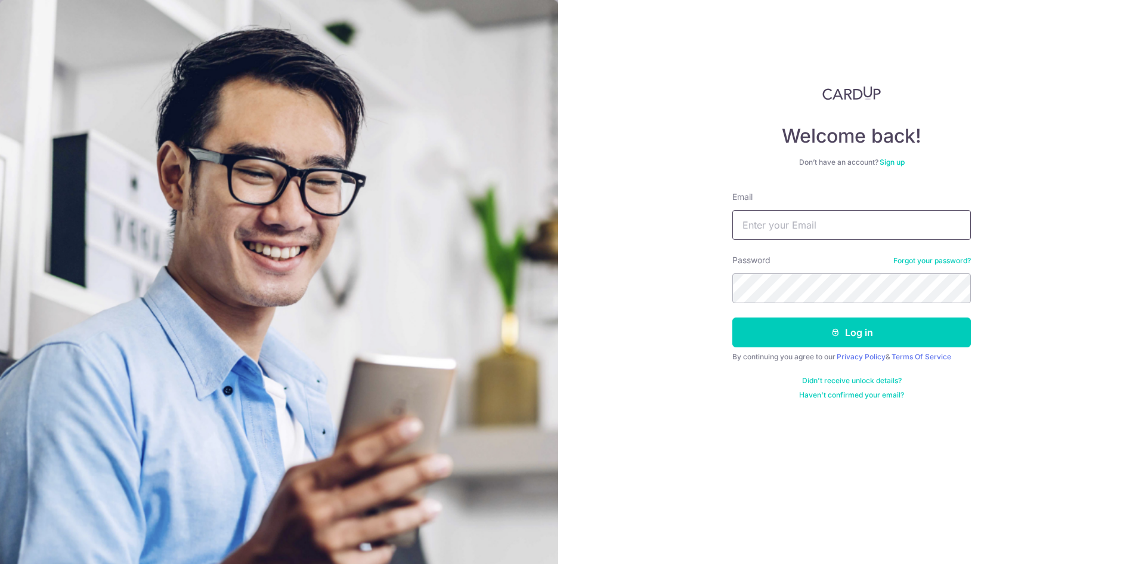
type input "[EMAIL_ADDRESS][DOMAIN_NAME]"
click at [786, 310] on form "Email m_shameer786@hotmail.com Password Forgot your password? Log in By continu…" at bounding box center [851, 295] width 239 height 209
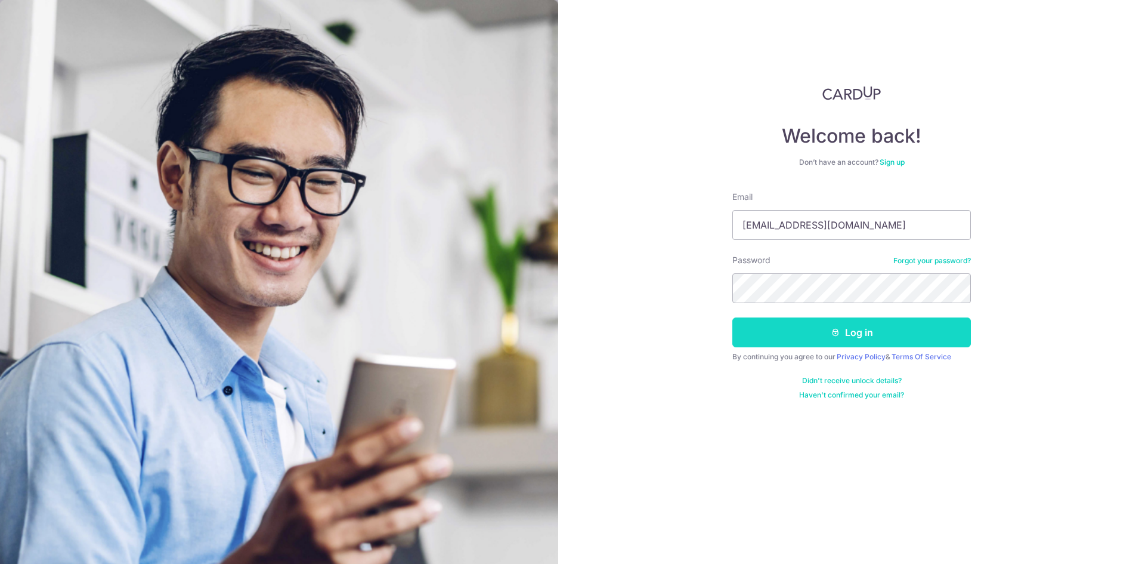
click at [780, 327] on button "Log in" at bounding box center [851, 332] width 239 height 30
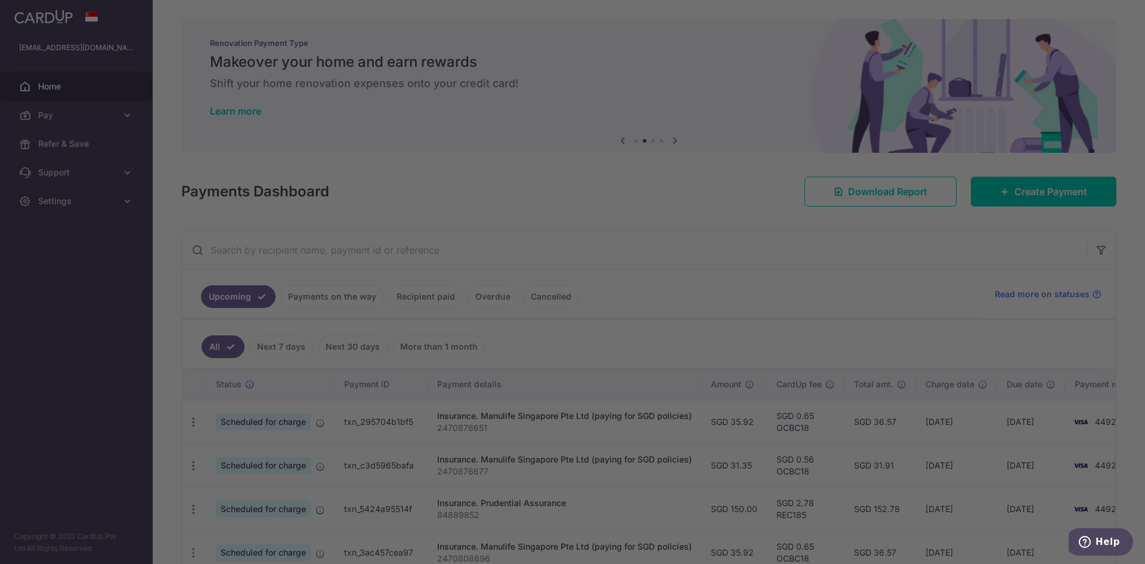
click at [743, 237] on div at bounding box center [578, 284] width 1157 height 569
click at [741, 319] on div at bounding box center [578, 284] width 1157 height 569
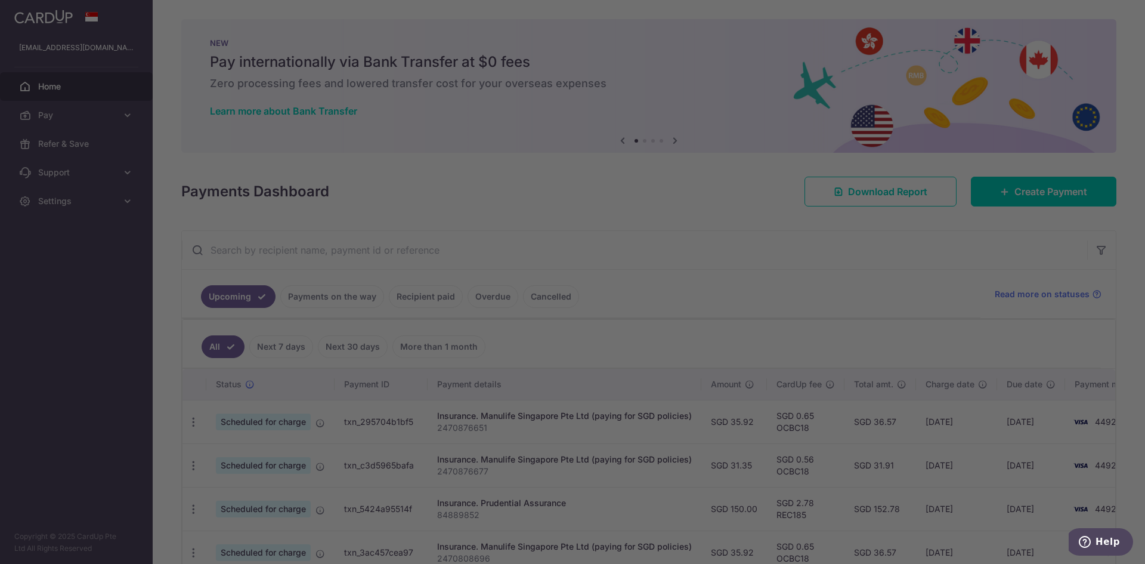
click at [871, 302] on div at bounding box center [578, 284] width 1157 height 569
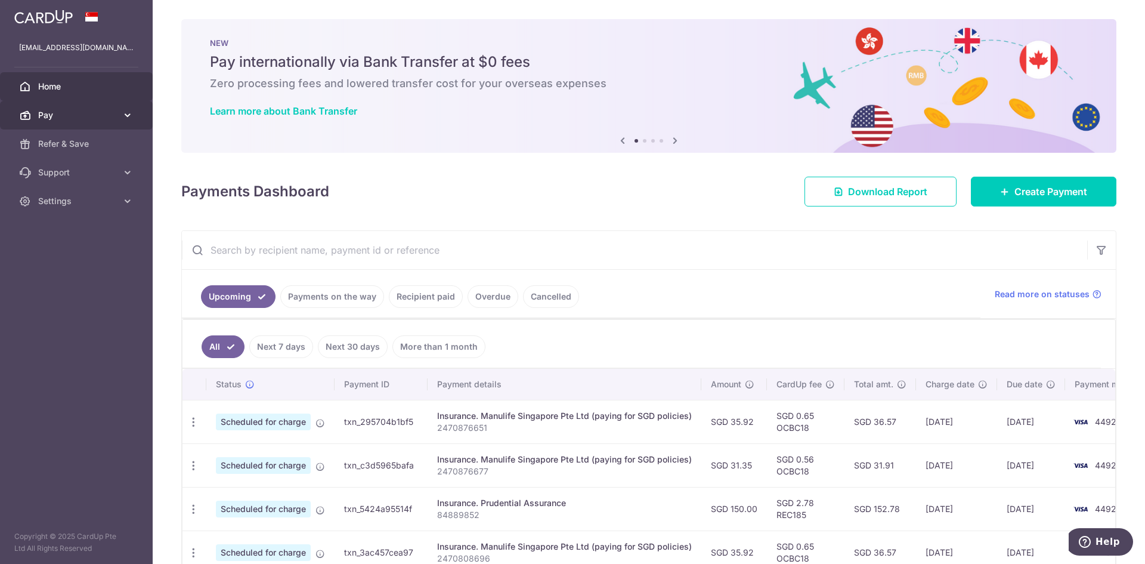
click at [60, 115] on span "Pay" at bounding box center [77, 115] width 79 height 12
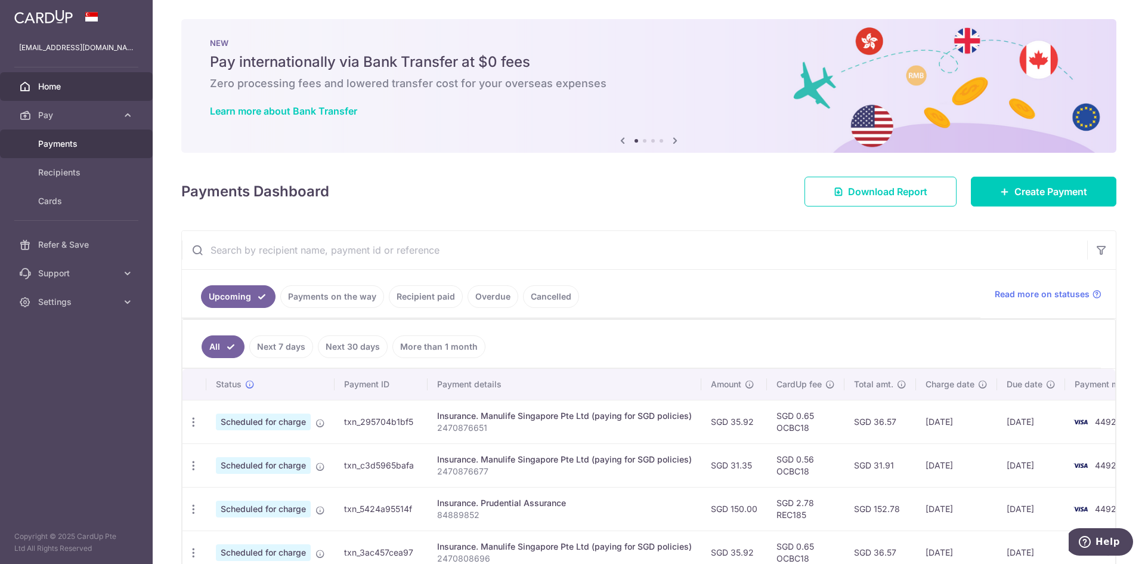
click at [94, 144] on span "Payments" at bounding box center [77, 144] width 79 height 12
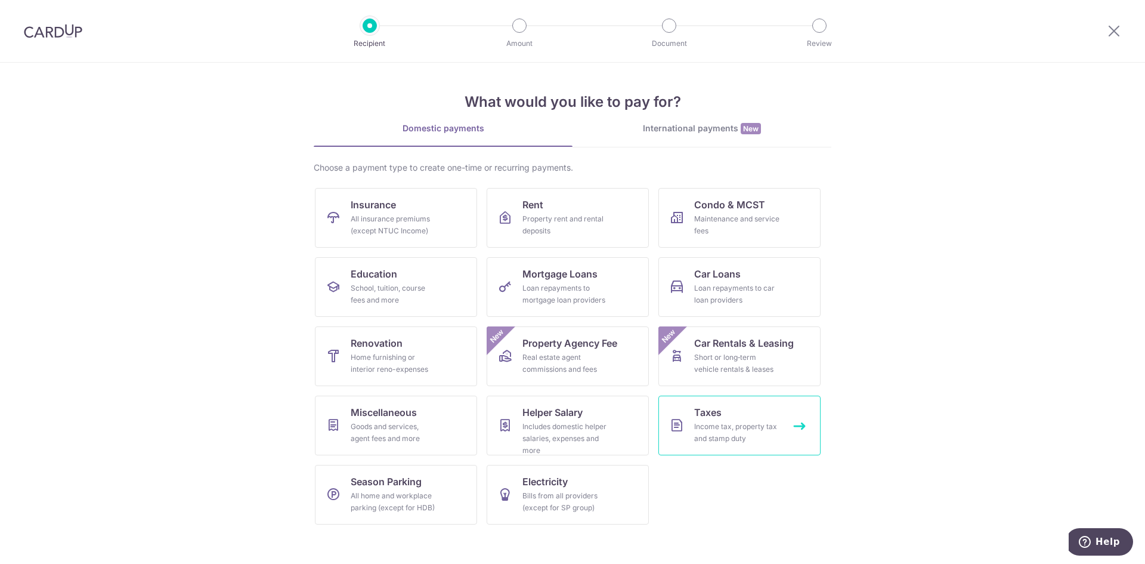
click at [779, 422] on div "Income tax, property tax and stamp duty" at bounding box center [737, 433] width 86 height 24
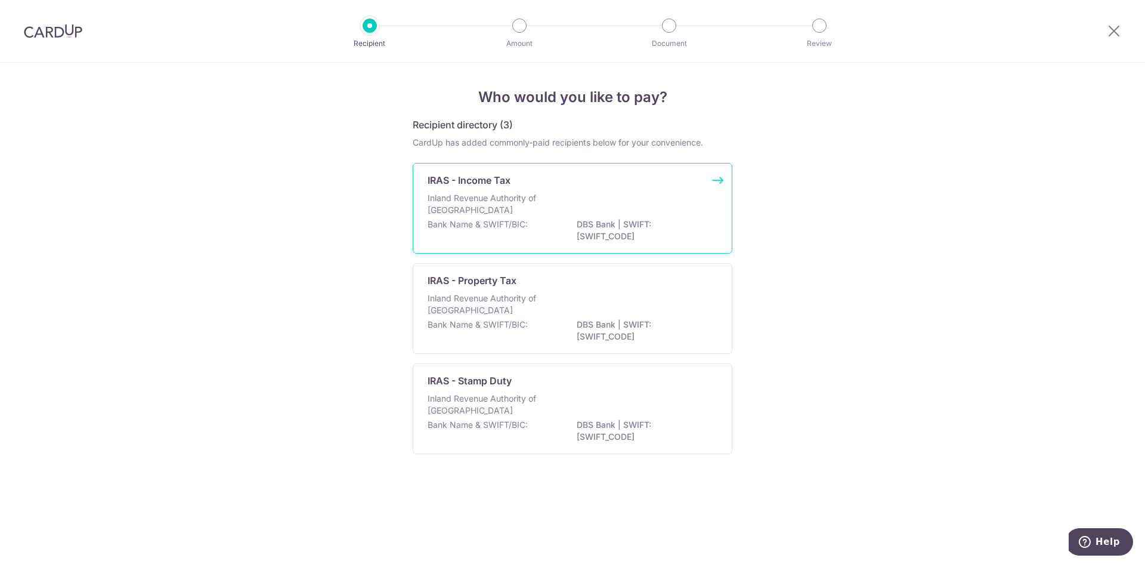
click at [626, 230] on p "DBS Bank | SWIFT: DBSSSGSGXXX" at bounding box center [644, 230] width 134 height 24
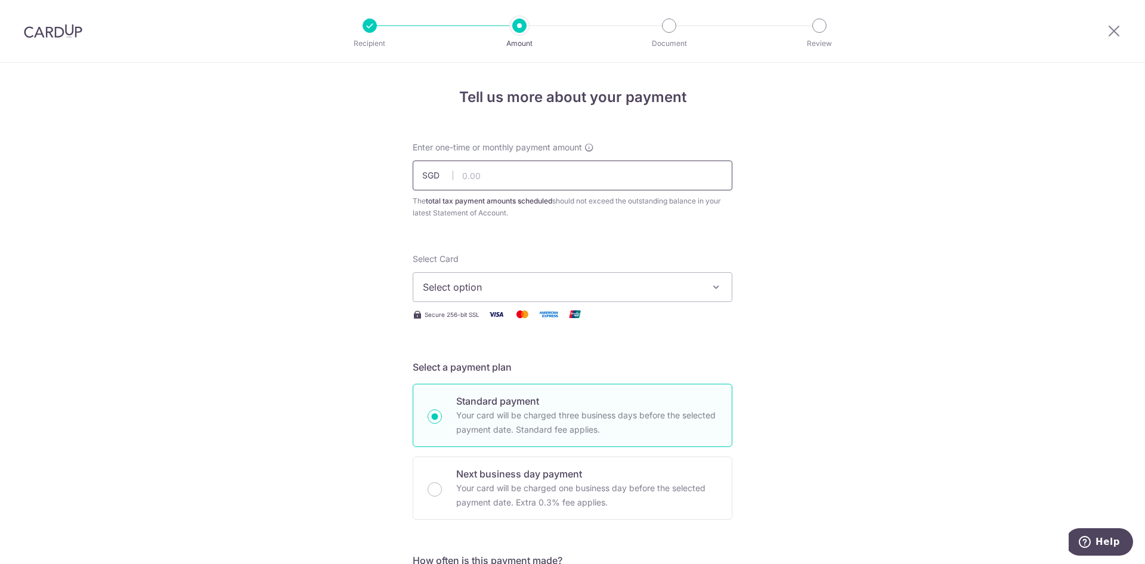
click at [545, 175] on input "text" at bounding box center [573, 175] width 320 height 30
paste input "290.59"
type input "290.59"
click at [517, 264] on div "Select Card Select option Add credit card Your Cards **** 4492" at bounding box center [573, 277] width 320 height 49
click at [518, 290] on span "Select option" at bounding box center [562, 287] width 278 height 14
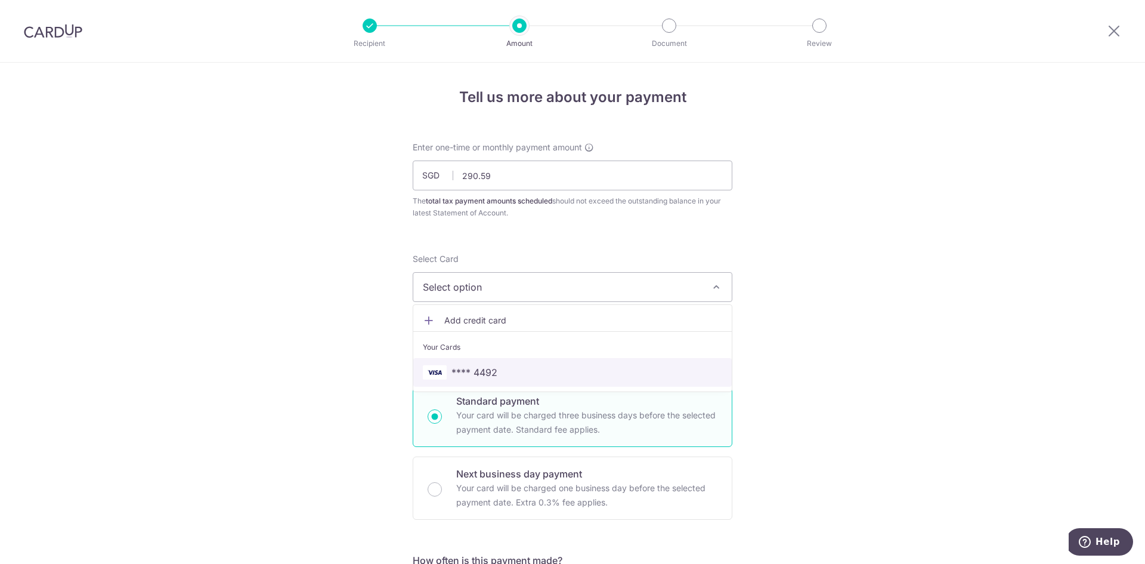
click at [493, 358] on link "**** 4492" at bounding box center [572, 372] width 319 height 29
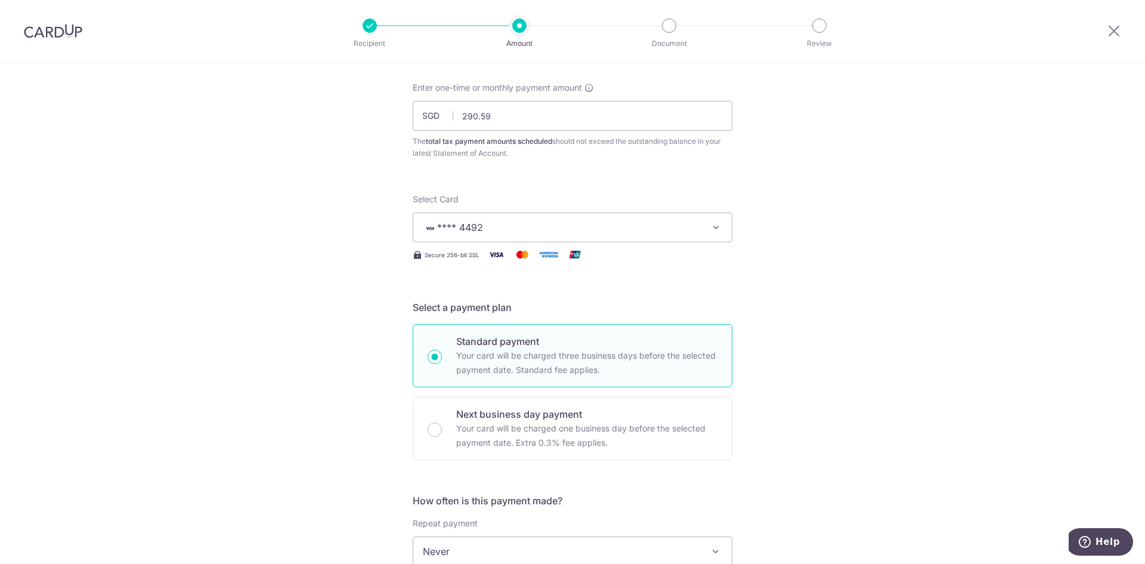
scroll to position [179, 0]
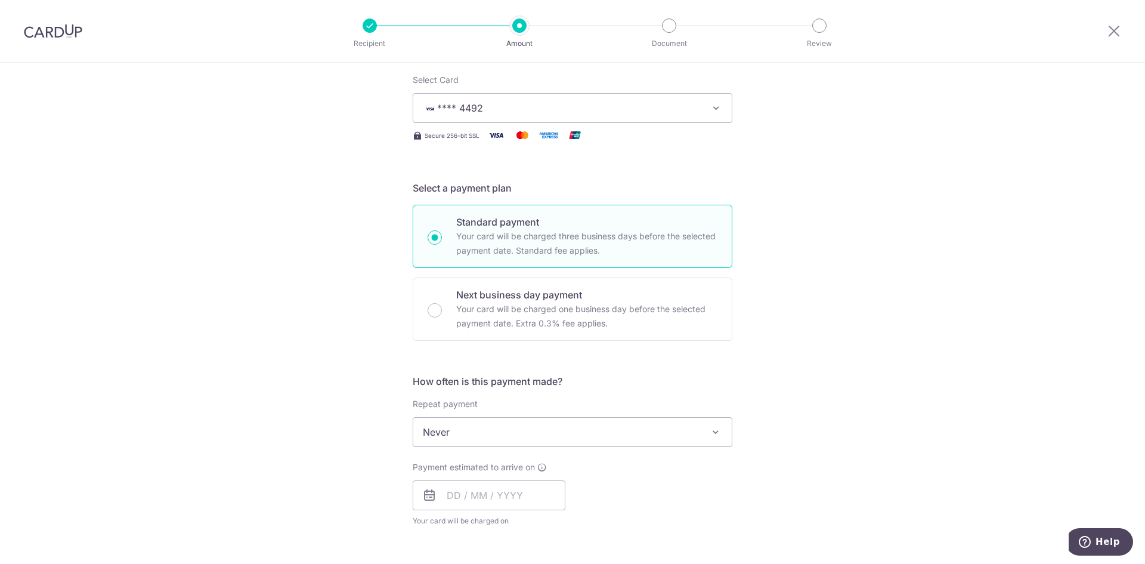
click at [484, 436] on span "Never" at bounding box center [572, 432] width 319 height 29
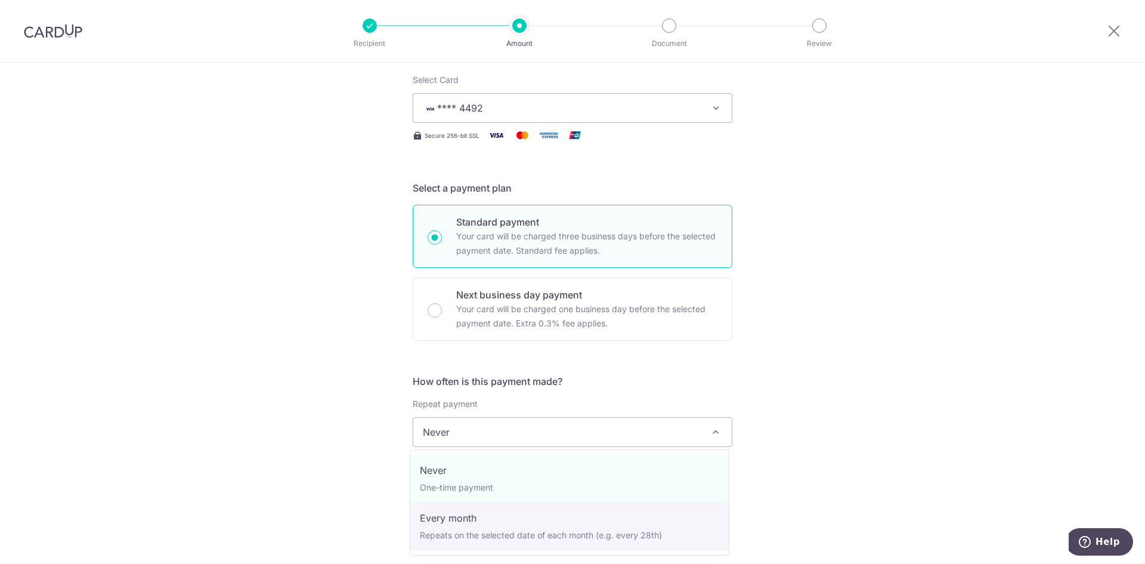
select select "3"
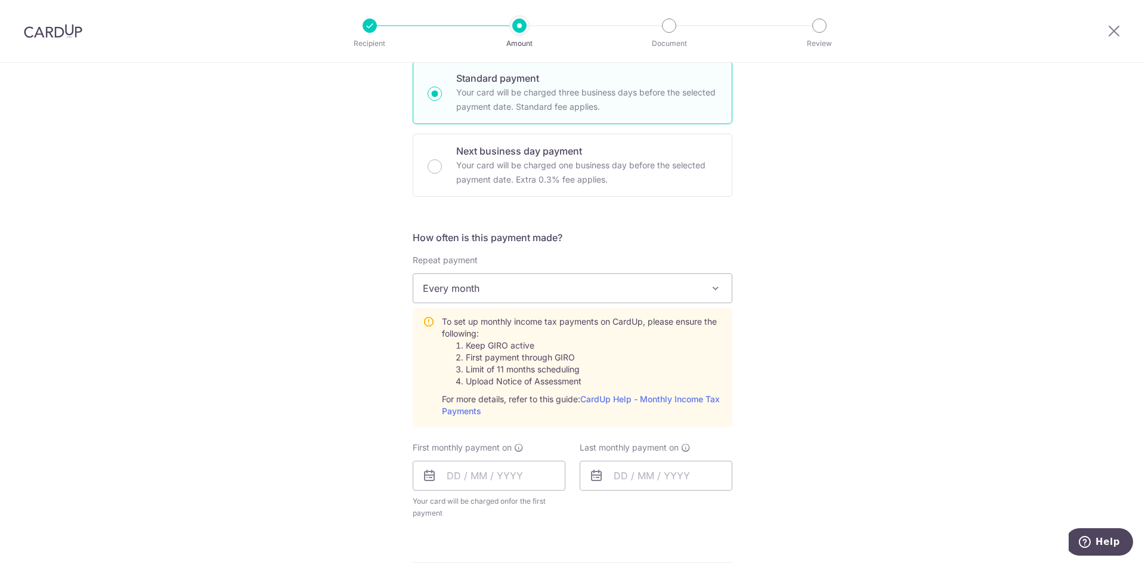
scroll to position [358, 0]
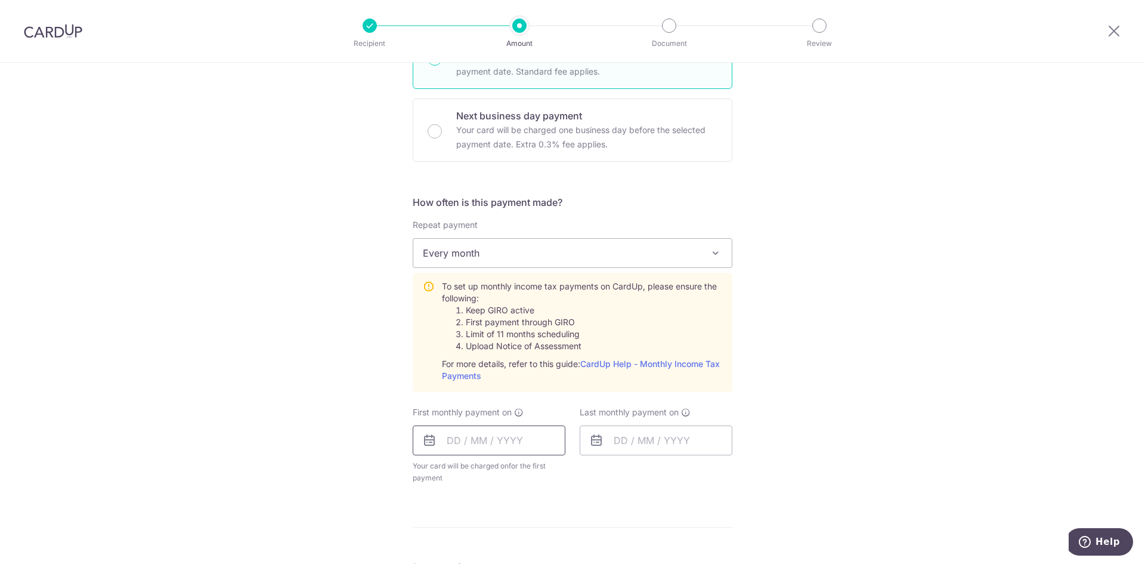
click at [485, 436] on input "text" at bounding box center [489, 440] width 153 height 30
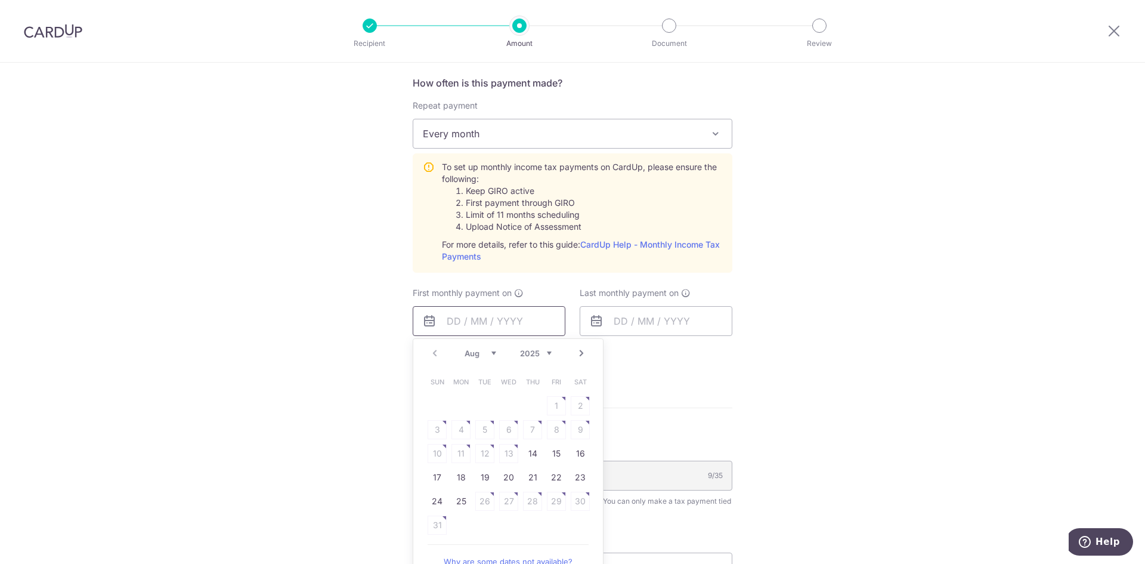
scroll to position [537, 0]
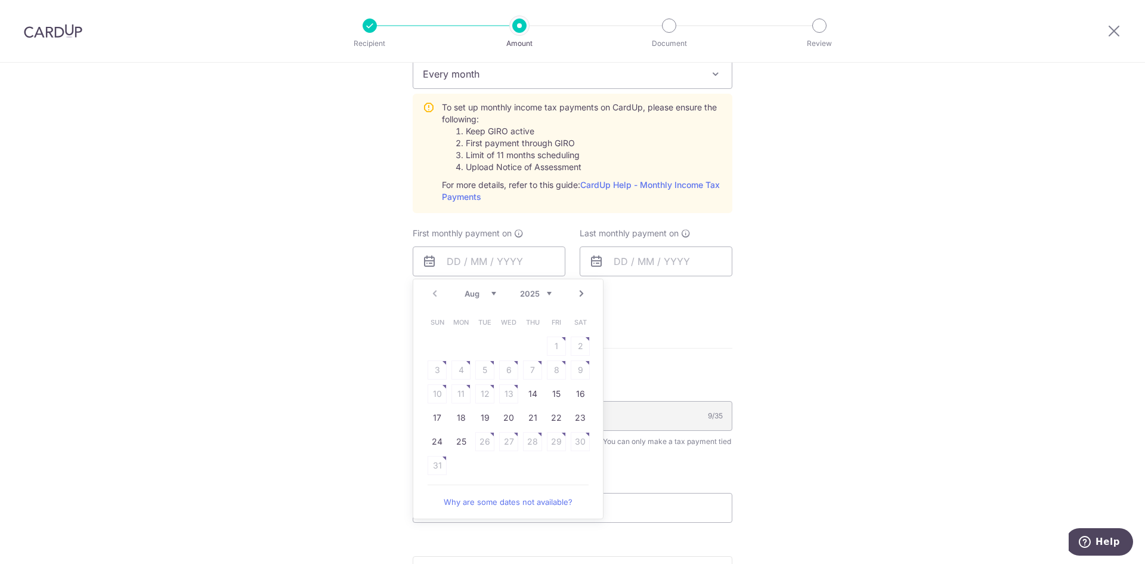
drag, startPoint x: 503, startPoint y: 500, endPoint x: 456, endPoint y: 441, distance: 75.2
click at [456, 441] on link "25" at bounding box center [461, 441] width 19 height 19
type input "[DATE]"
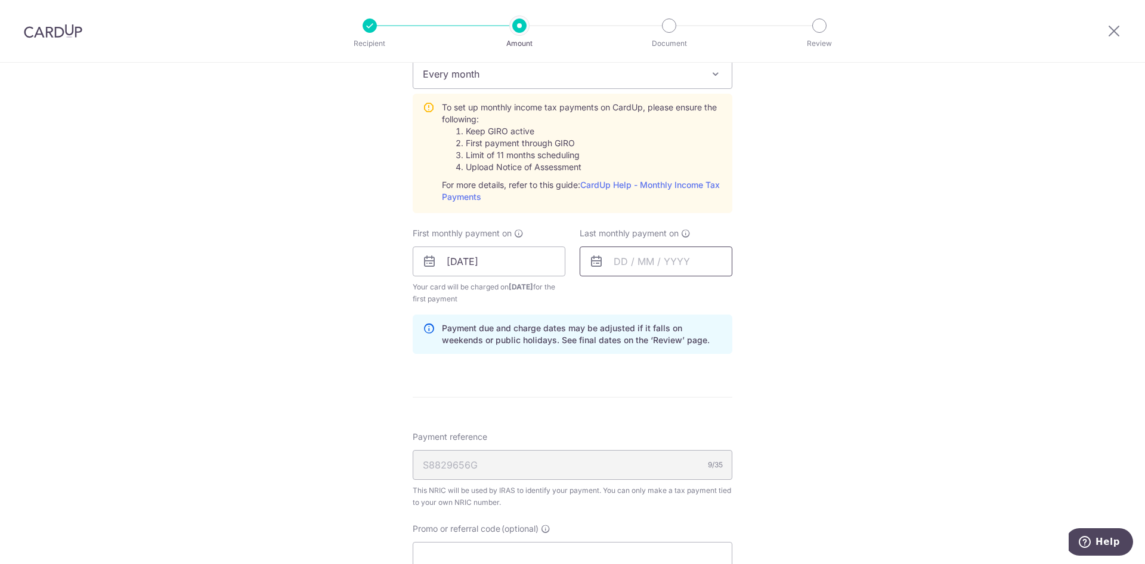
click at [653, 255] on input "text" at bounding box center [656, 261] width 153 height 30
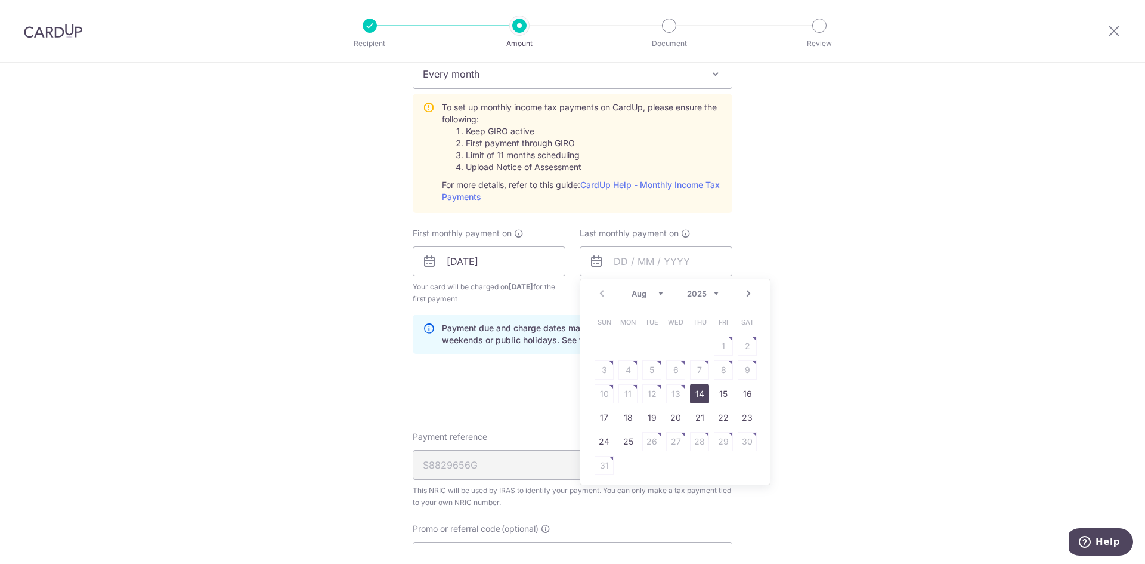
click at [658, 292] on select "Aug Sep Oct Nov Dec" at bounding box center [648, 294] width 32 height 10
click at [701, 293] on select "2025 2026" at bounding box center [703, 294] width 32 height 10
click at [644, 292] on select "Jan Feb Mar Apr May Jun Jul Aug Sep" at bounding box center [648, 294] width 32 height 10
click at [669, 416] on link "25" at bounding box center [675, 417] width 19 height 19
type input "25/03/2026"
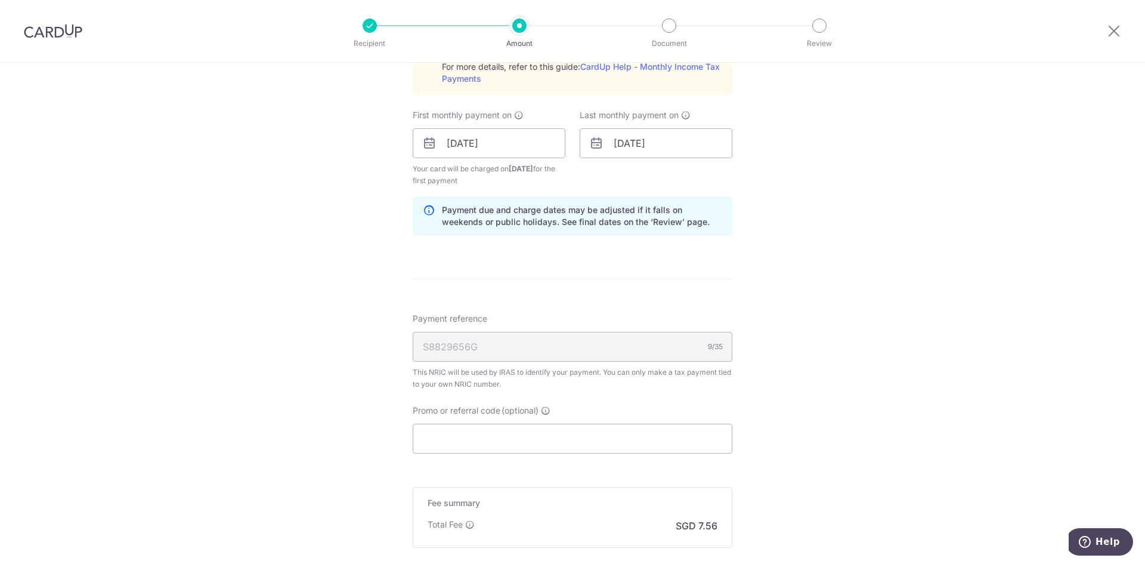
scroll to position [656, 0]
click at [525, 441] on input "Promo or referral code (optional)" at bounding box center [573, 437] width 320 height 30
paste input "290.59"
type input "290.59"
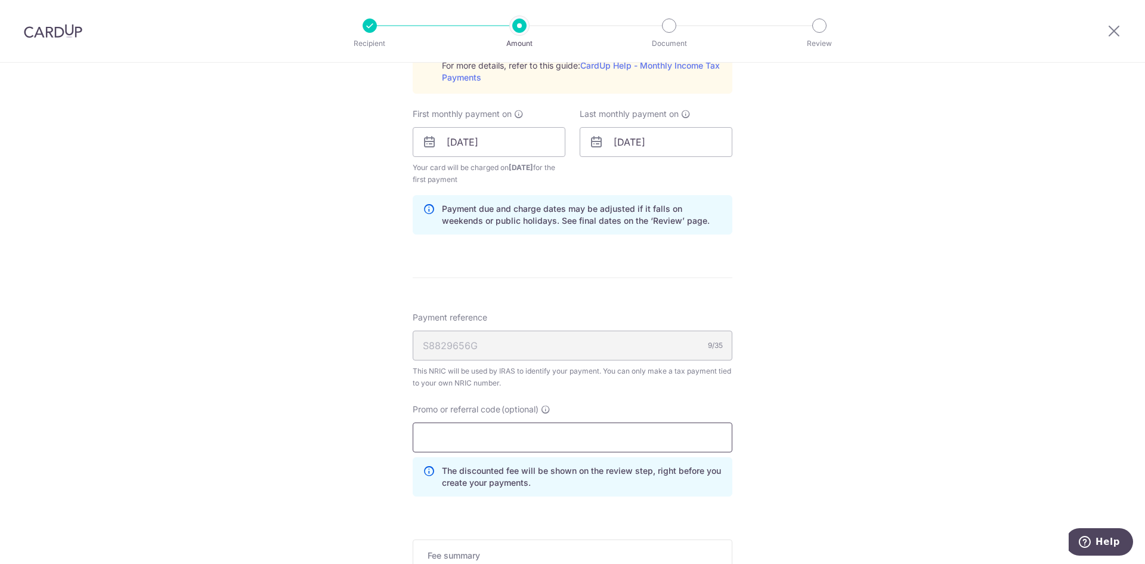
paste input "OCBCTAX173"
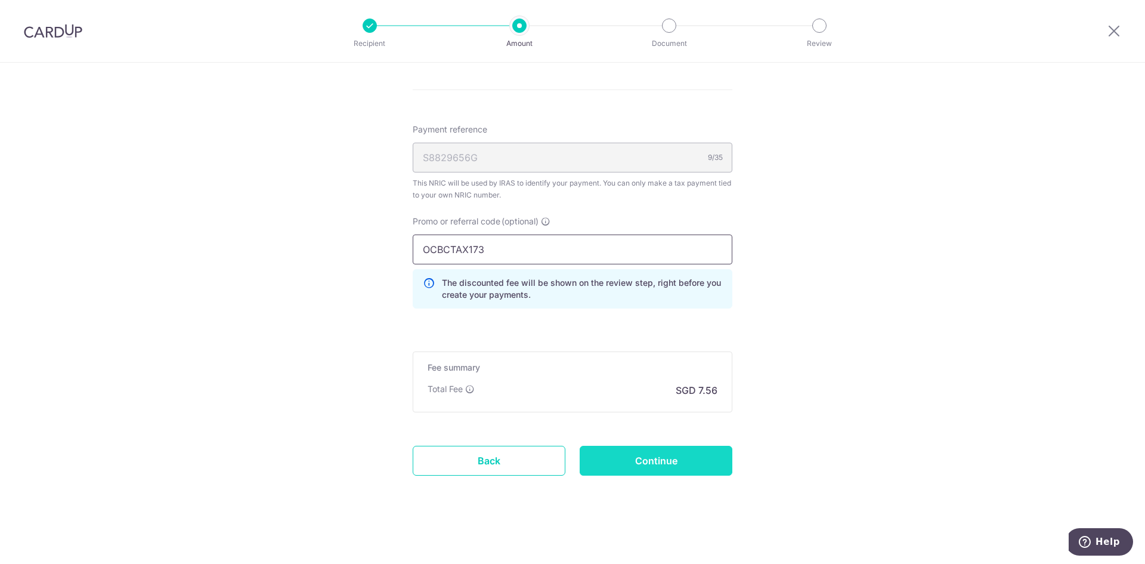
scroll to position [845, 0]
type input "OCBCTAX173"
click at [656, 463] on input "Continue" at bounding box center [656, 459] width 153 height 30
type input "Create Schedule"
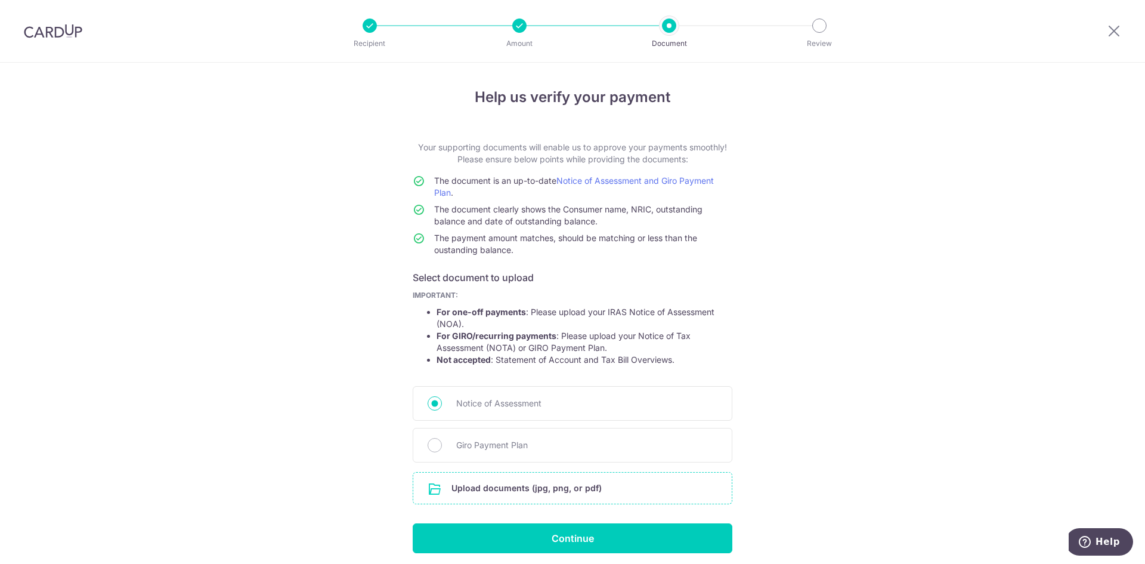
click at [536, 493] on input "file" at bounding box center [572, 487] width 319 height 31
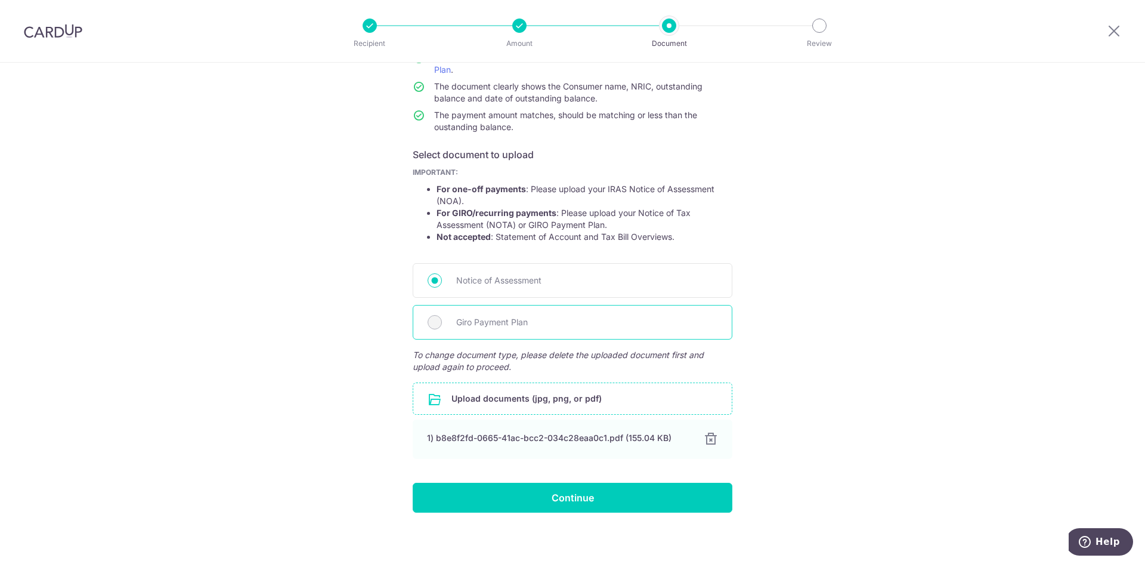
scroll to position [128, 0]
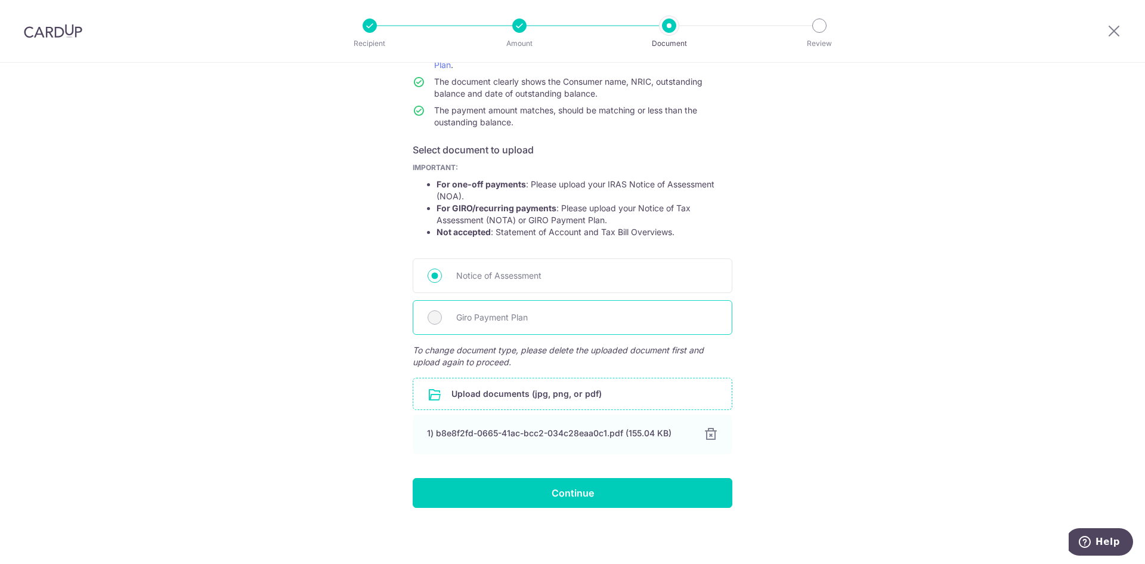
click at [540, 313] on span "Giro Payment Plan" at bounding box center [586, 317] width 261 height 14
click at [484, 307] on div "Giro Payment Plan" at bounding box center [573, 317] width 320 height 35
drag, startPoint x: 483, startPoint y: 318, endPoint x: 492, endPoint y: 296, distance: 23.3
click at [484, 318] on span "Giro Payment Plan" at bounding box center [586, 317] width 261 height 14
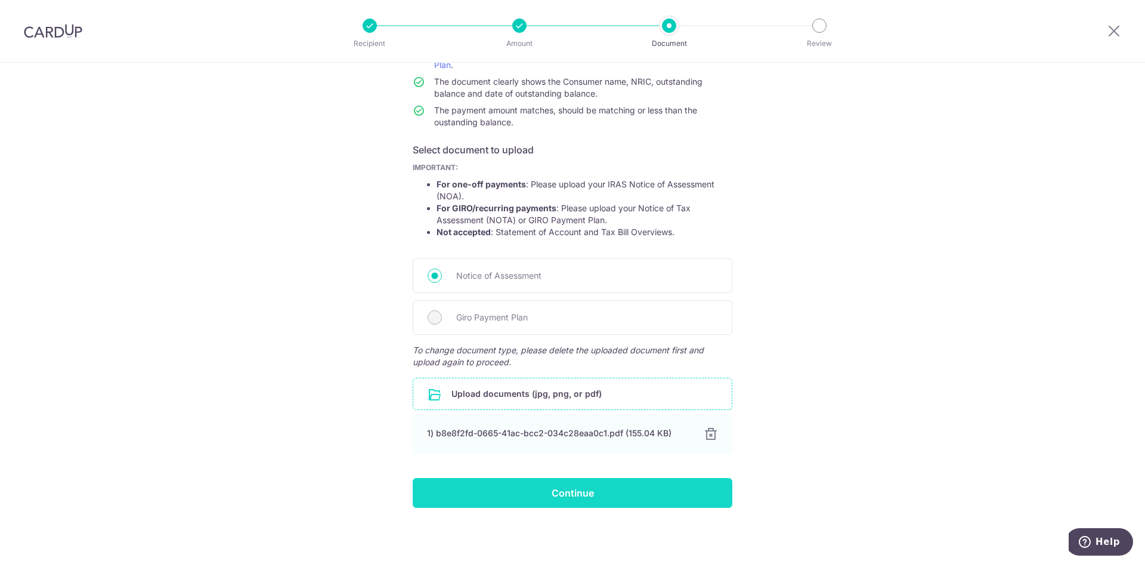
click at [620, 493] on input "Continue" at bounding box center [573, 493] width 320 height 30
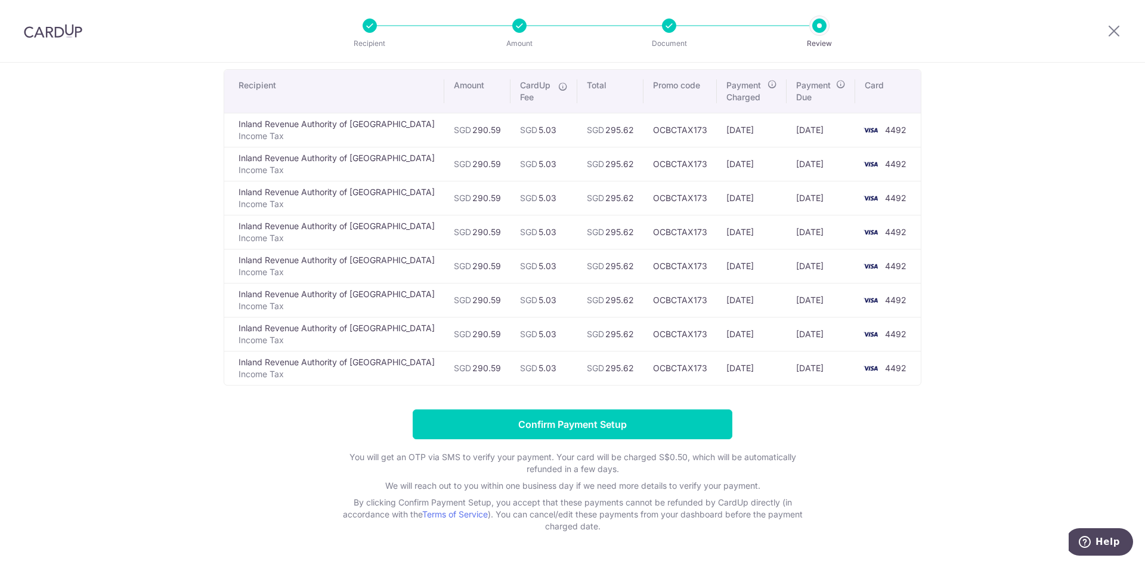
scroll to position [63, 0]
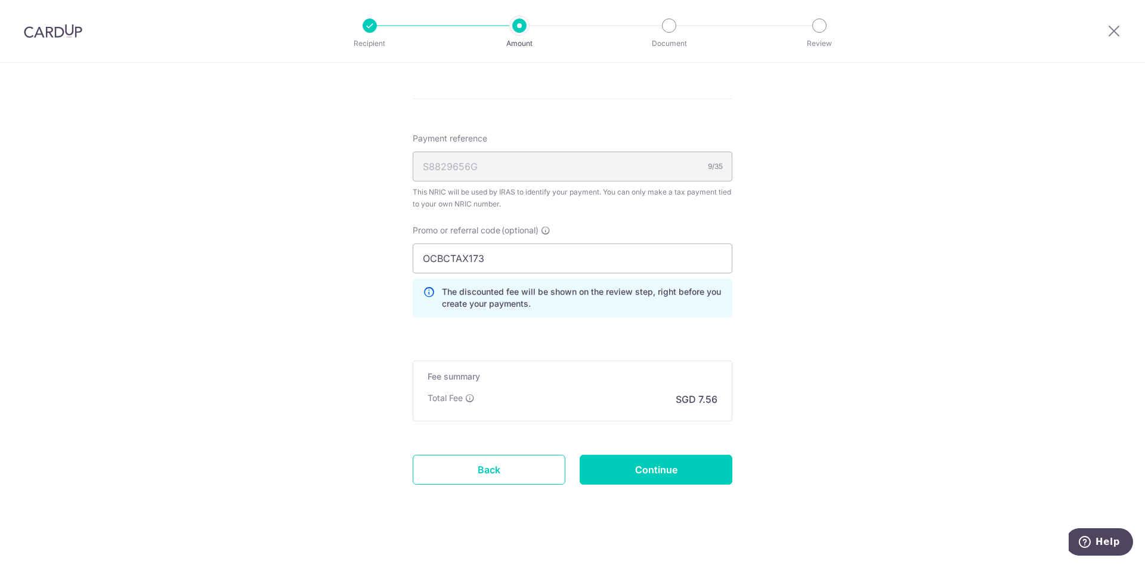
scroll to position [656, 0]
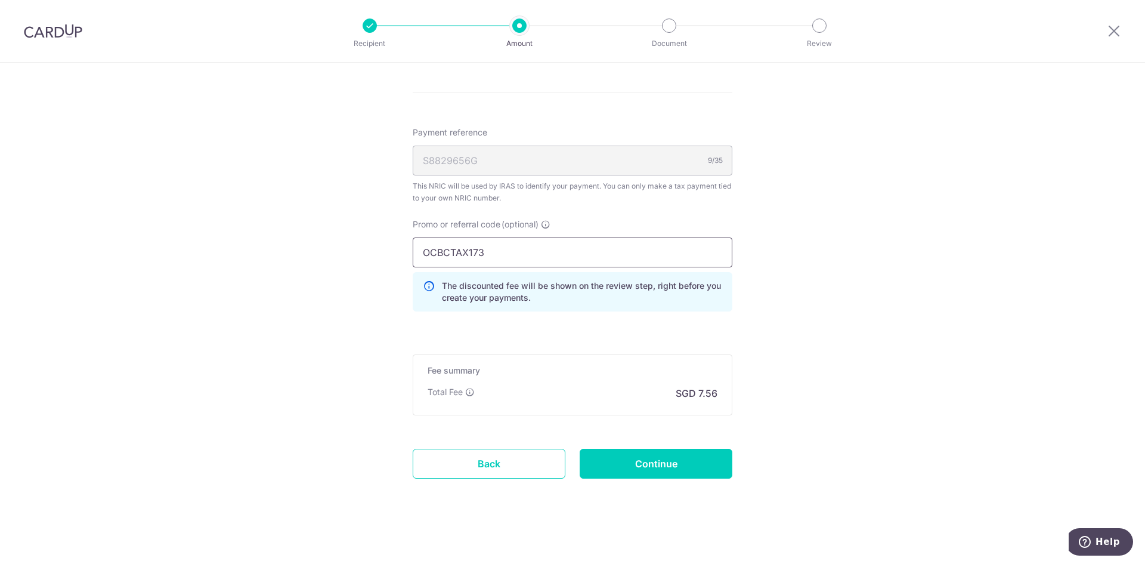
click at [494, 248] on input "OCBCTAX173" at bounding box center [573, 252] width 320 height 30
drag, startPoint x: 504, startPoint y: 248, endPoint x: 313, endPoint y: 238, distance: 191.1
paste input "MLTAX25R"
type input "MLTAX25R"
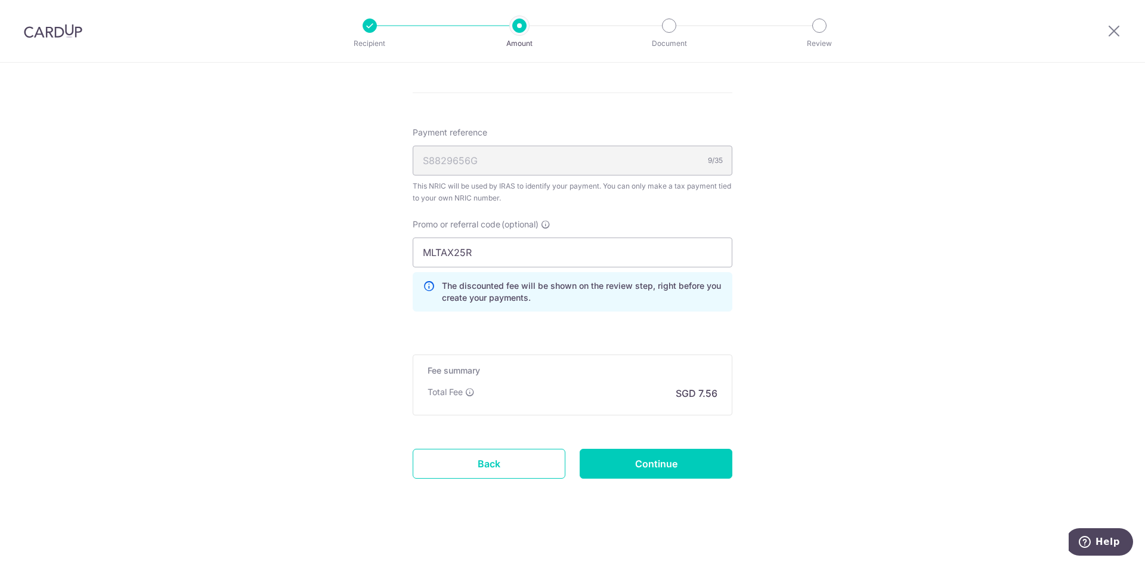
click at [667, 460] on input "Continue" at bounding box center [656, 464] width 153 height 30
type input "Update Schedule"
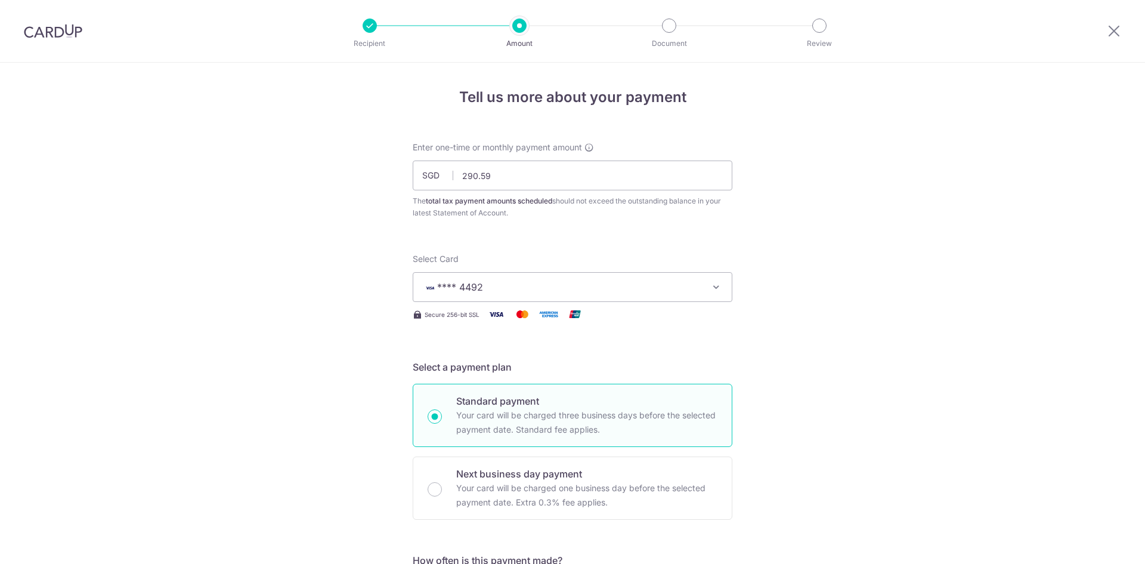
scroll to position [631, 0]
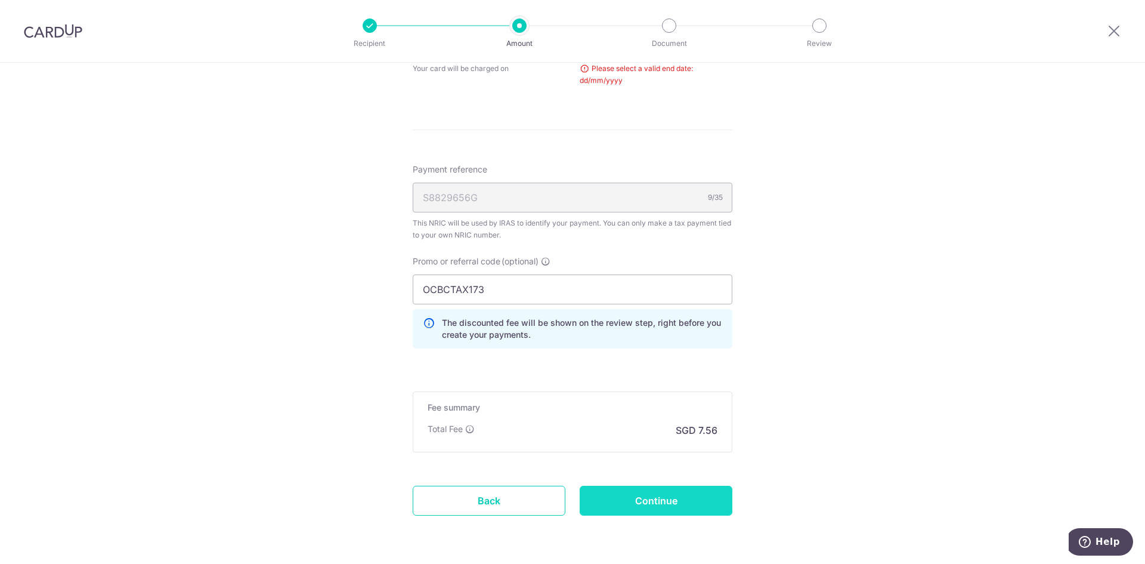
click at [635, 495] on input "Continue" at bounding box center [656, 501] width 153 height 30
type input "Update Schedule"
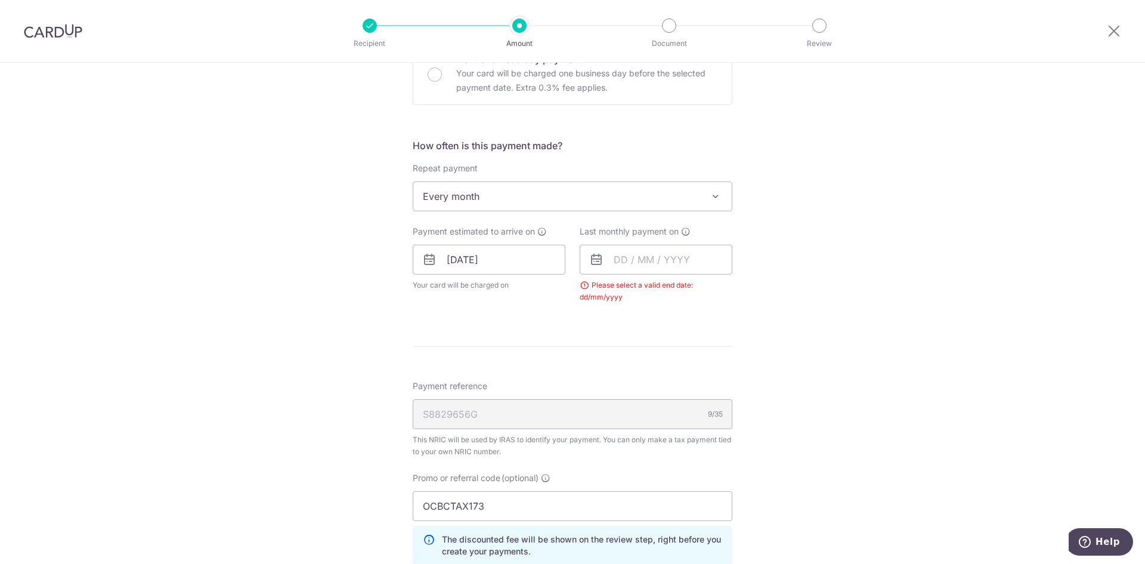
scroll to position [374, 0]
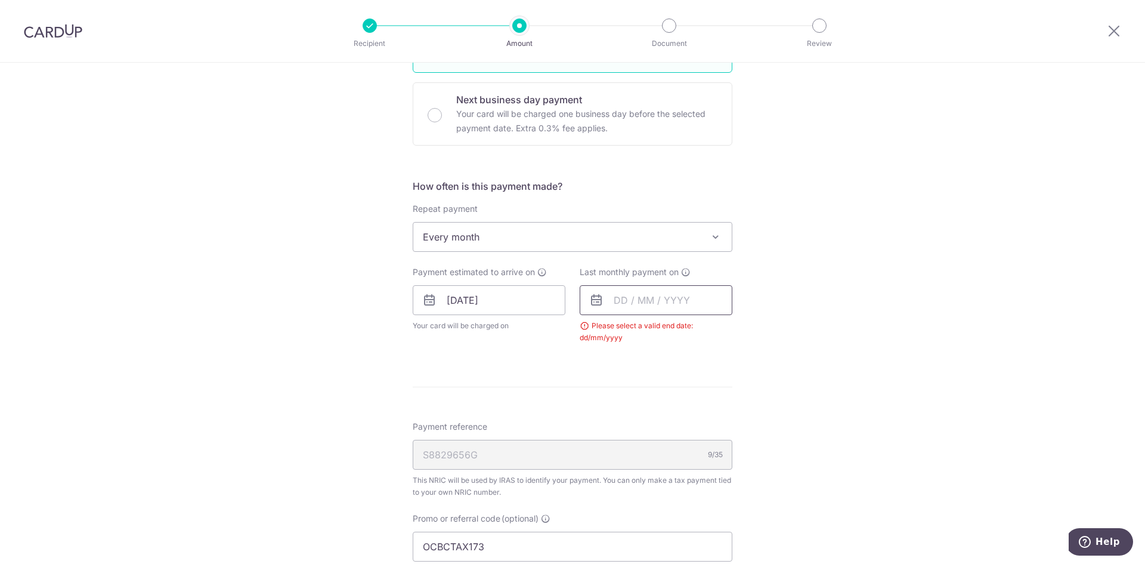
click at [628, 299] on input "text" at bounding box center [656, 300] width 153 height 30
click at [657, 330] on select "Aug Sep Oct Nov Dec" at bounding box center [648, 332] width 32 height 10
click at [703, 332] on select "2025 2026" at bounding box center [703, 332] width 32 height 10
click at [648, 331] on select "Jan Feb Mar Apr May Jun [DATE] Aug Sep" at bounding box center [648, 332] width 32 height 10
click at [666, 454] on link "25" at bounding box center [675, 456] width 19 height 19
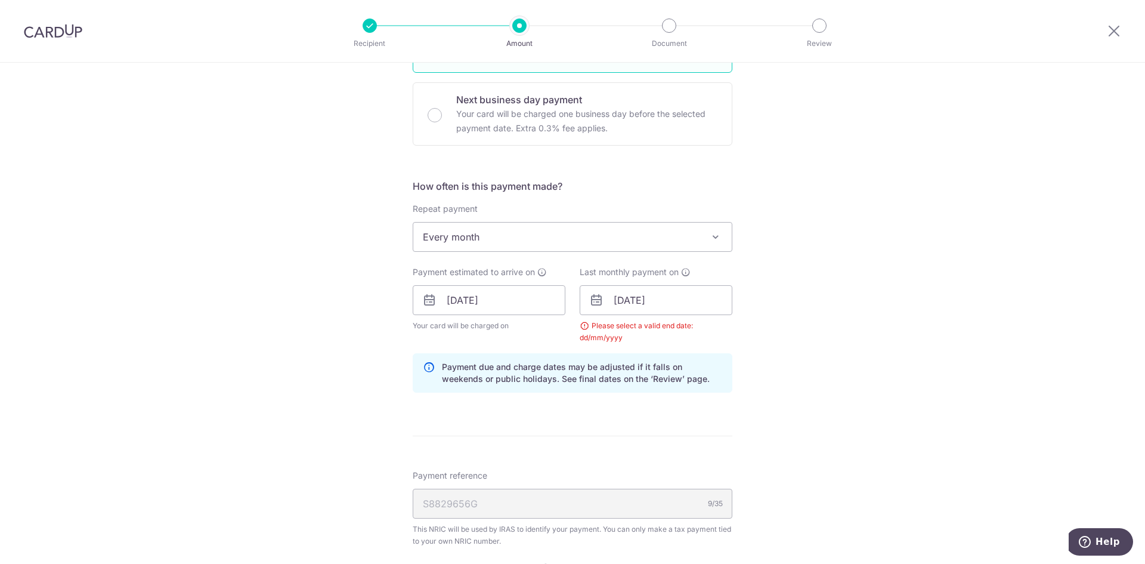
click at [759, 344] on div "Tell us more about your payment Enter one-time or monthly payment amount SGD 29…" at bounding box center [572, 300] width 1145 height 1222
click at [636, 296] on input "25/03/2026" at bounding box center [656, 300] width 153 height 30
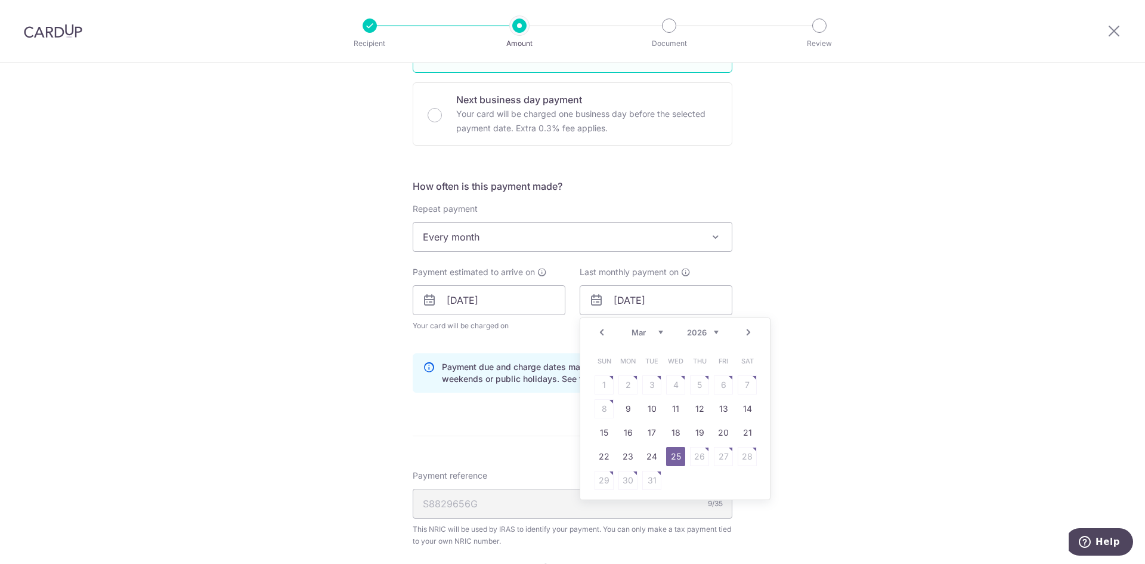
click at [670, 457] on link "25" at bounding box center [675, 456] width 19 height 19
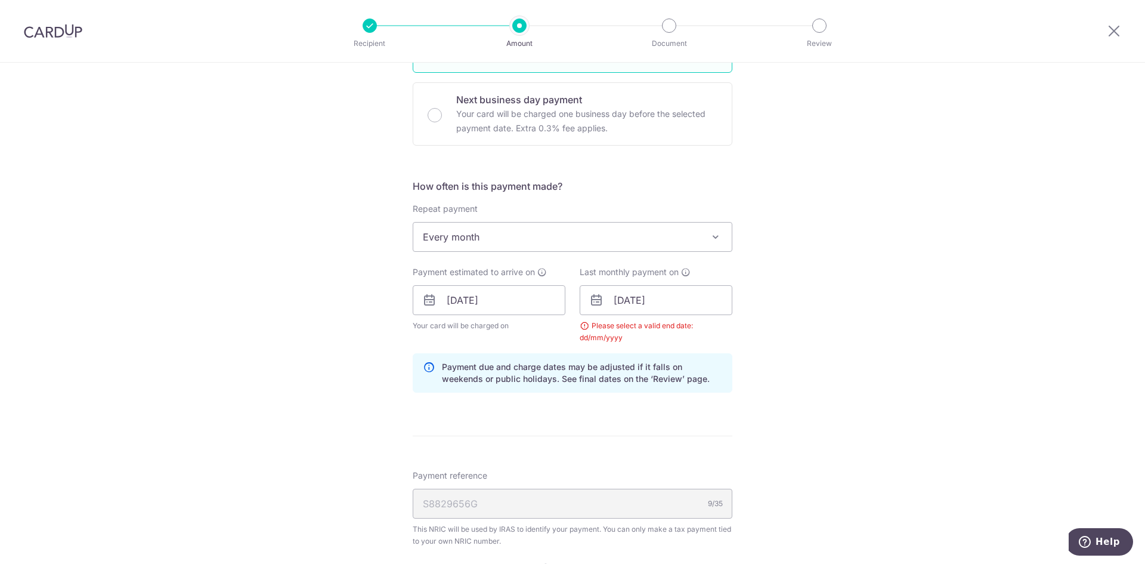
click at [631, 282] on div "Last monthly payment on 25/03/2026 Prev Next Jan Feb Mar Apr May Jun Jul Aug Se…" at bounding box center [656, 305] width 153 height 78
click at [633, 299] on input "25/03/2026" at bounding box center [656, 300] width 153 height 30
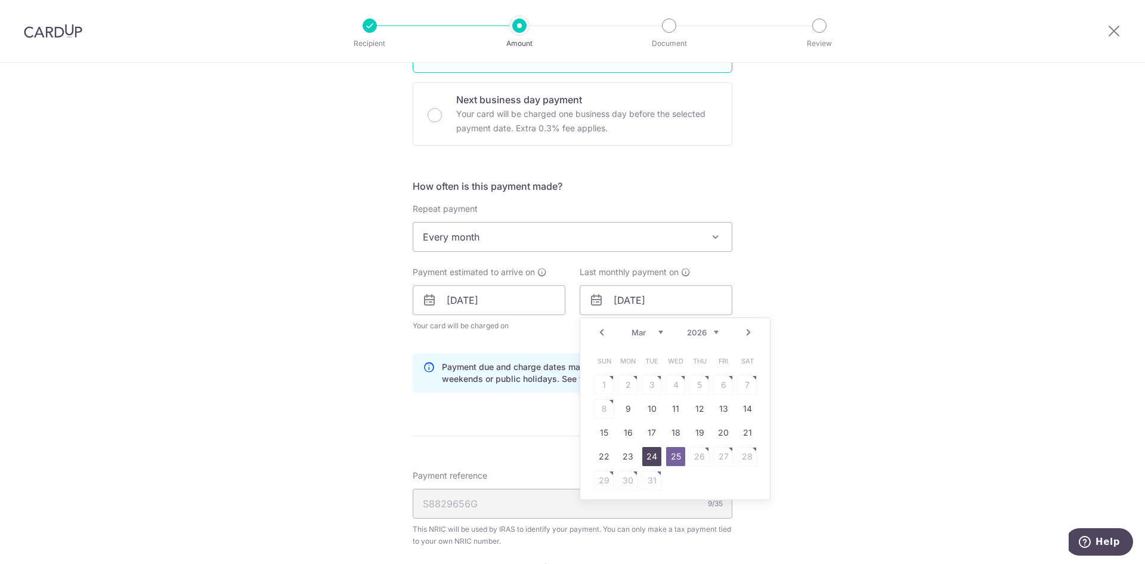
click at [656, 458] on link "24" at bounding box center [651, 456] width 19 height 19
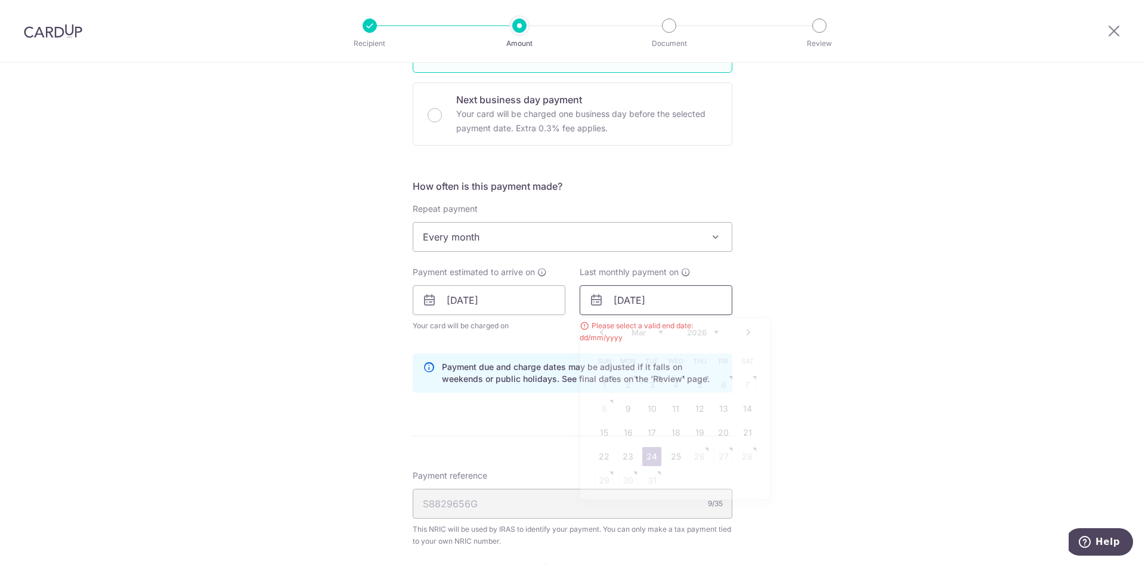
click at [652, 304] on input "24/03/2026" at bounding box center [656, 300] width 153 height 30
click at [653, 472] on table "Sun Mon Tue Wed Thu Fri Sat 1 2 3 4 5 6 7 8 9 10 11 12 13 14 15 16 17 18 19 20 …" at bounding box center [675, 420] width 167 height 143
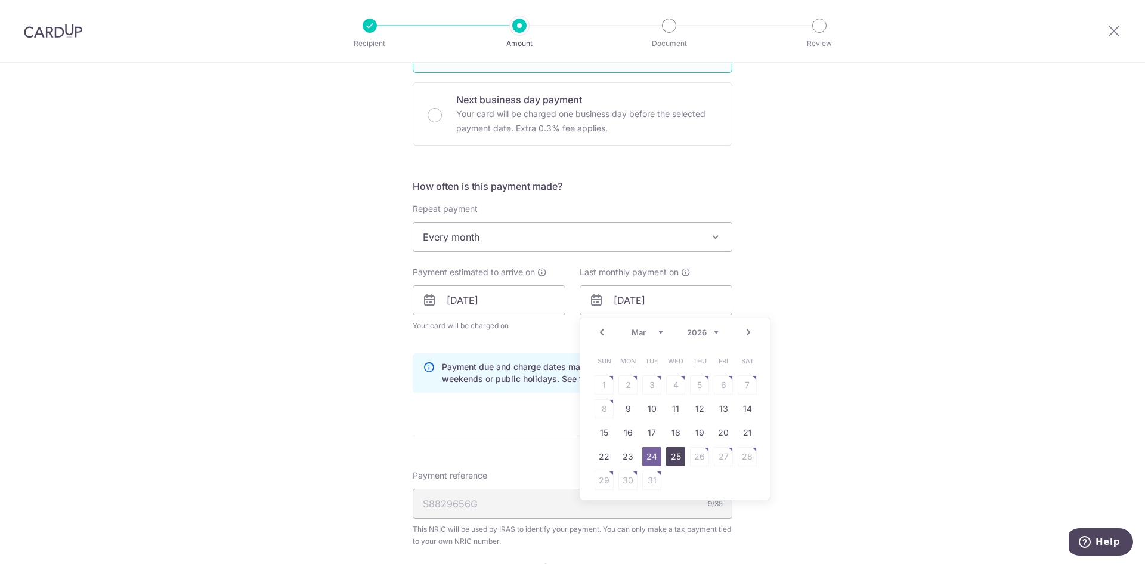
click at [672, 459] on link "25" at bounding box center [675, 456] width 19 height 19
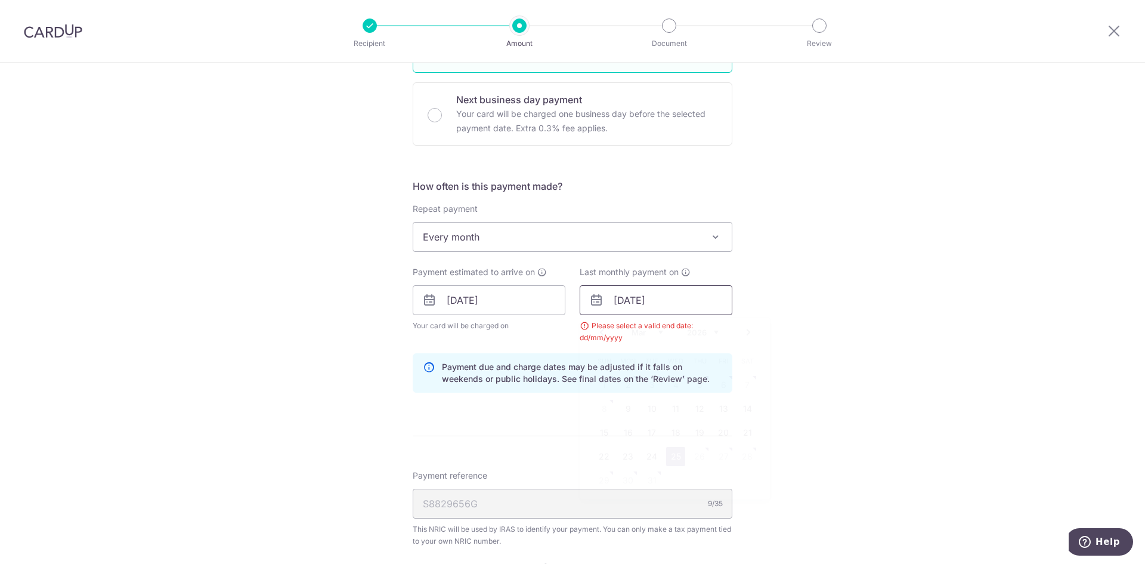
click at [642, 310] on input "[DATE]" at bounding box center [656, 300] width 153 height 30
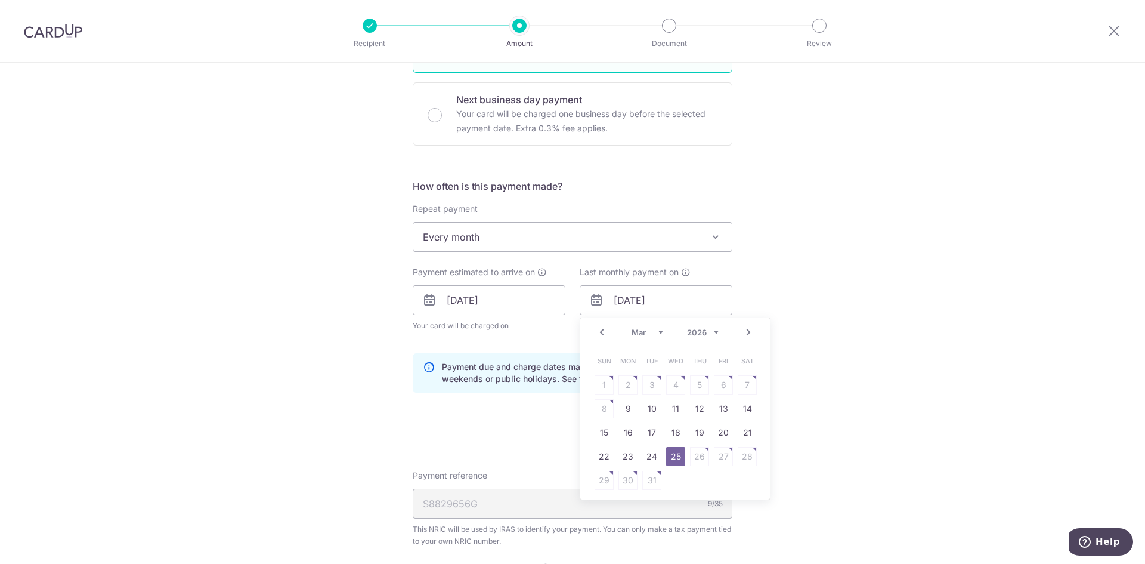
click at [679, 457] on link "25" at bounding box center [675, 456] width 19 height 19
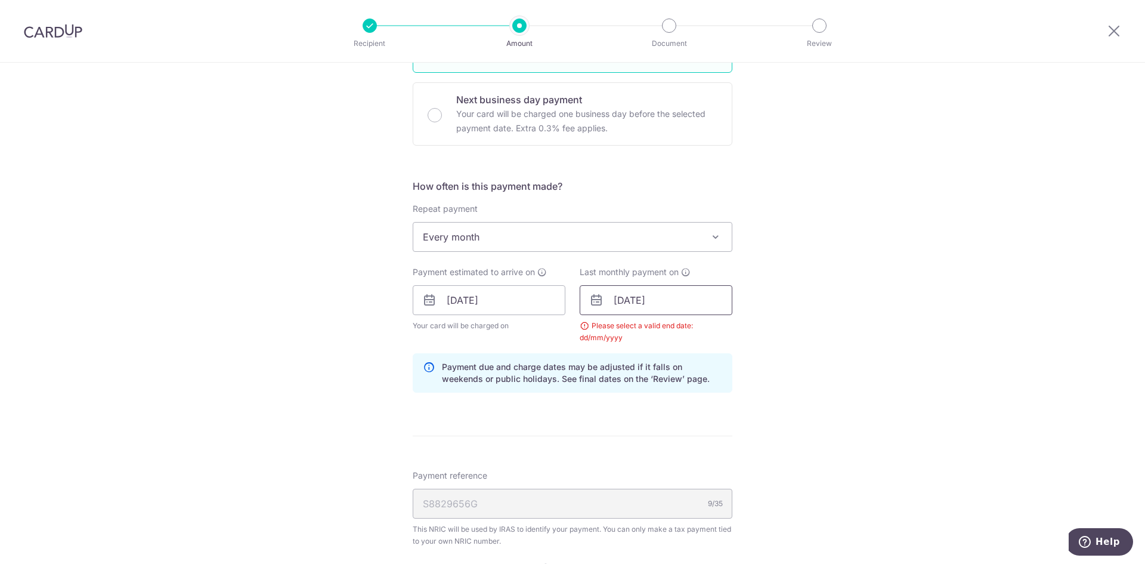
click at [664, 304] on input "[DATE]" at bounding box center [656, 300] width 153 height 30
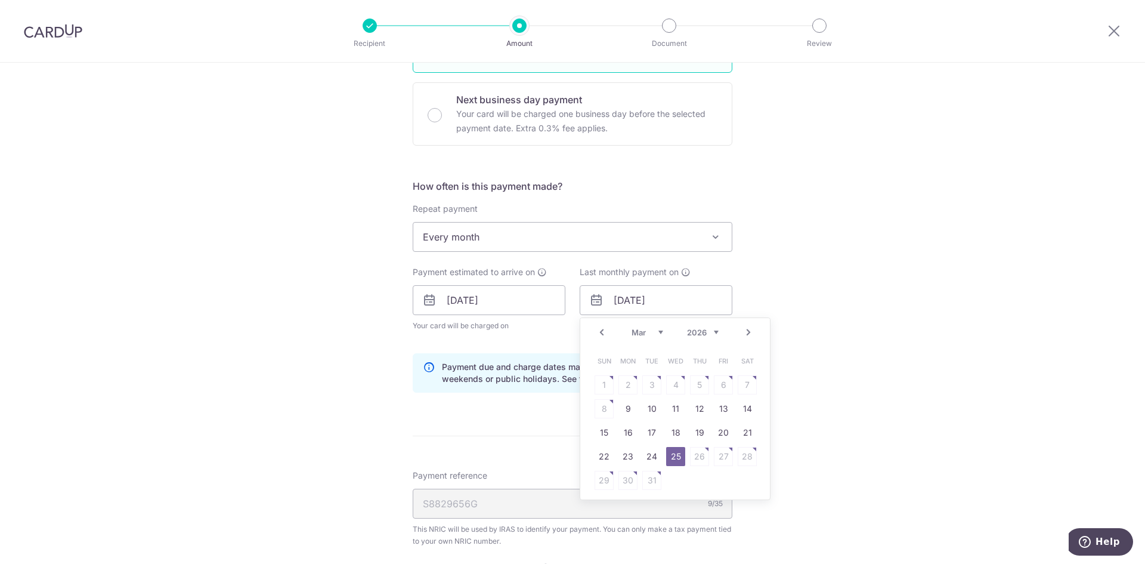
click at [953, 328] on div "Tell us more about your payment Enter one-time or monthly payment amount SGD 29…" at bounding box center [572, 300] width 1145 height 1222
click at [654, 303] on input "[DATE]" at bounding box center [656, 300] width 153 height 30
click at [703, 454] on table "Sun Mon Tue Wed Thu Fri Sat 1 2 3 4 5 6 7 8 9 10 11 12 13 14 15 16 17 18 19 20 …" at bounding box center [675, 420] width 167 height 143
click at [700, 454] on table "Sun Mon Tue Wed Thu Fri Sat 1 2 3 4 5 6 7 8 9 10 11 12 13 14 15 16 17 18 19 20 …" at bounding box center [675, 420] width 167 height 143
click at [695, 424] on link "19" at bounding box center [699, 432] width 19 height 19
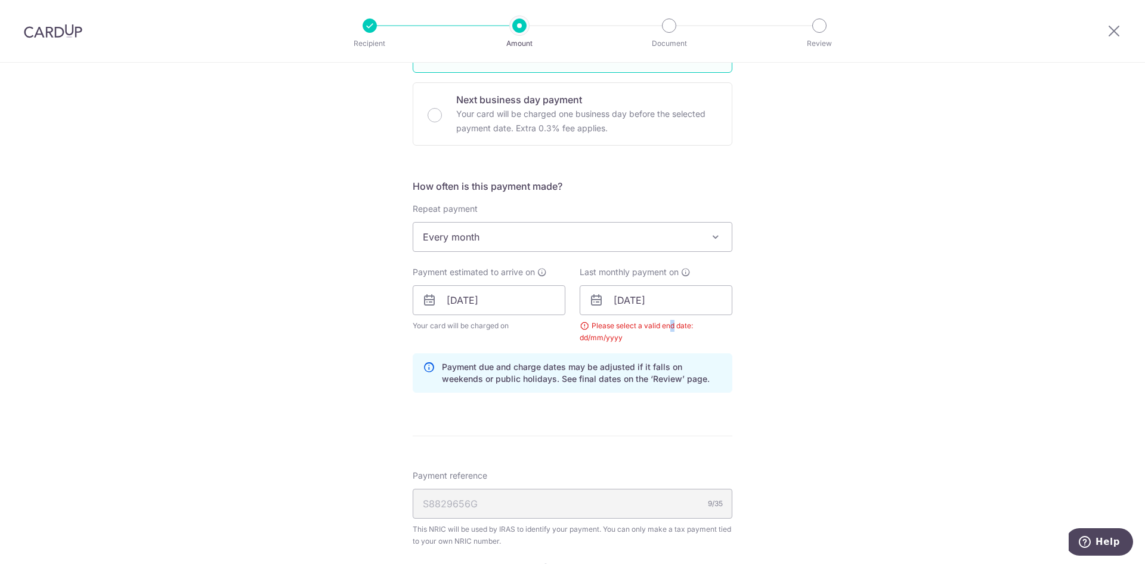
click at [668, 318] on div "Last monthly payment on 19/03/2026 Prev Next Jan Feb Mar Apr May Jun Jul Aug Se…" at bounding box center [656, 305] width 153 height 78
click at [653, 296] on input "19/03/2026" at bounding box center [656, 300] width 153 height 30
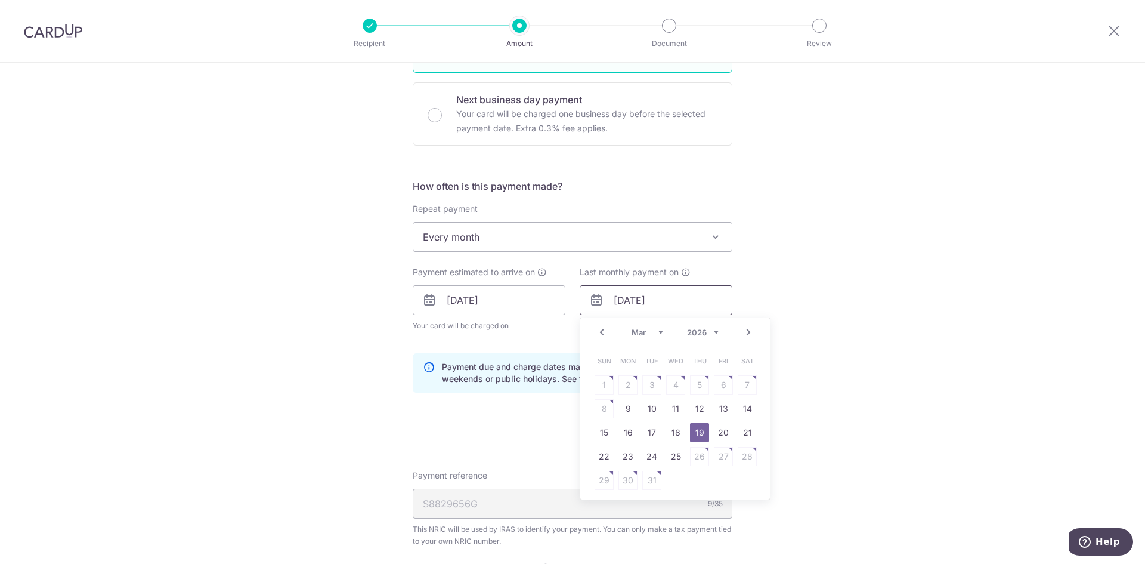
click at [672, 296] on input "19/03/2026" at bounding box center [656, 300] width 153 height 30
type input "1"
click at [828, 298] on div "Tell us more about your payment Enter one-time or monthly payment amount SGD 29…" at bounding box center [572, 300] width 1145 height 1222
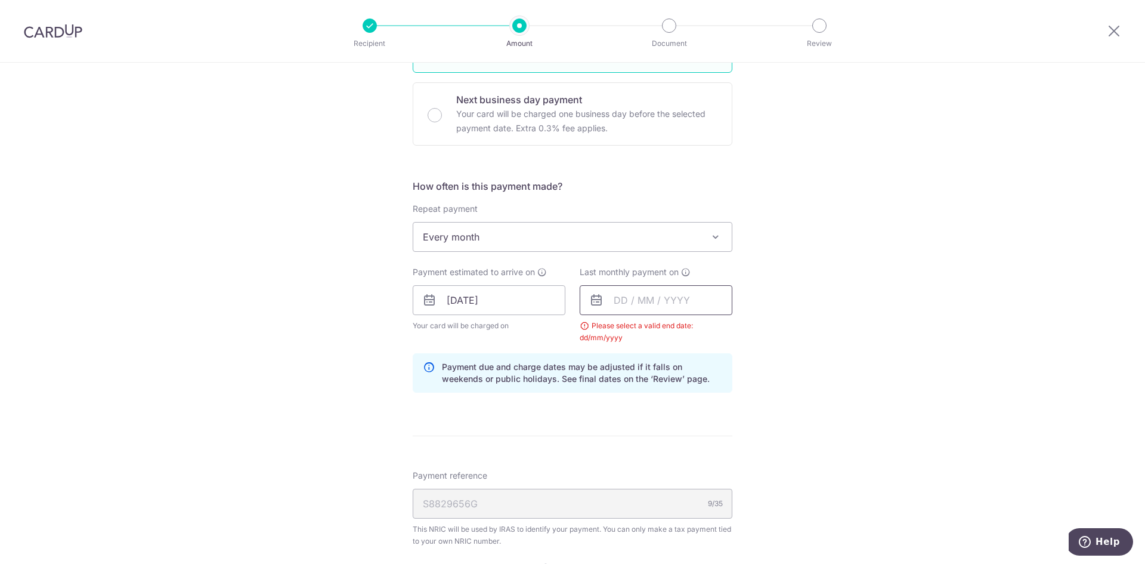
click at [615, 293] on input "text" at bounding box center [656, 300] width 153 height 30
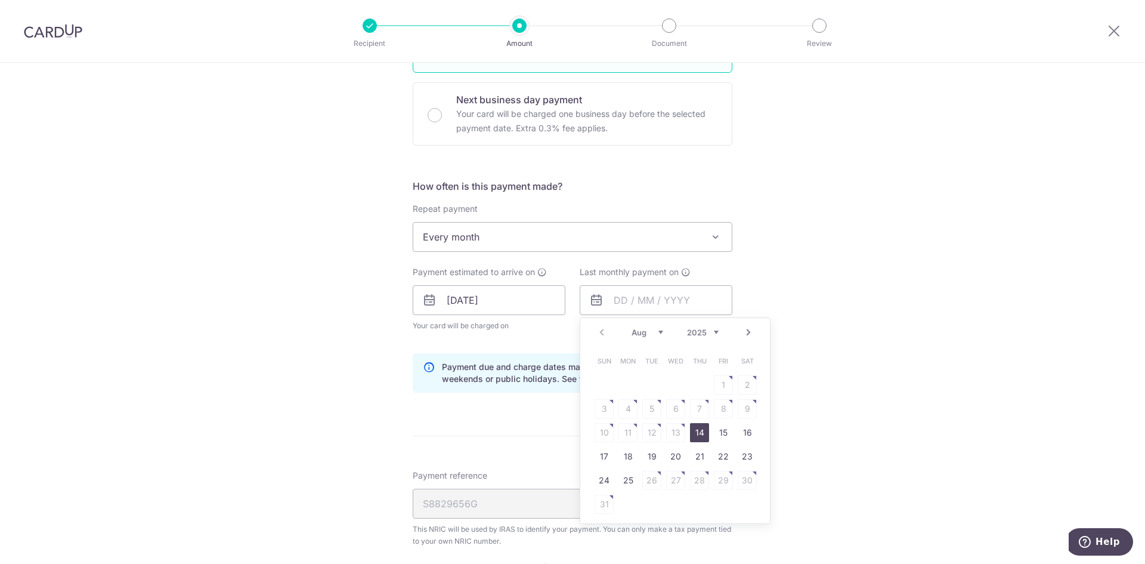
click at [695, 329] on select "2025 2026" at bounding box center [703, 332] width 32 height 10
click at [651, 333] on select "Jan Feb Mar Apr May Jun Jul Aug Sep" at bounding box center [648, 332] width 32 height 10
click at [678, 454] on link "25" at bounding box center [675, 456] width 19 height 19
type input "[DATE]"
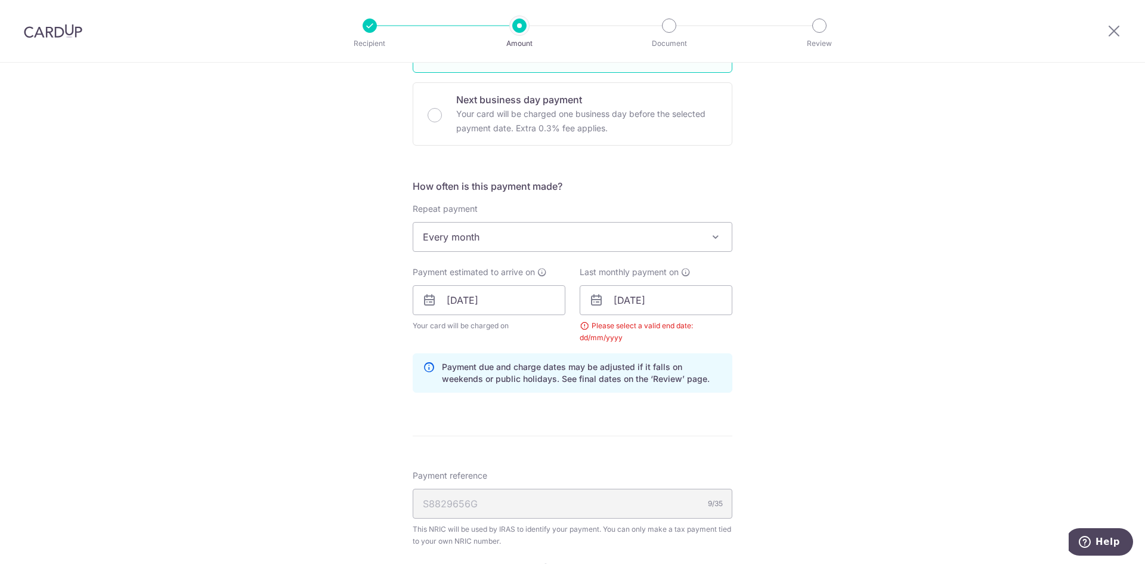
click at [812, 379] on div "Tell us more about your payment Enter one-time or monthly payment amount SGD 29…" at bounding box center [572, 300] width 1145 height 1222
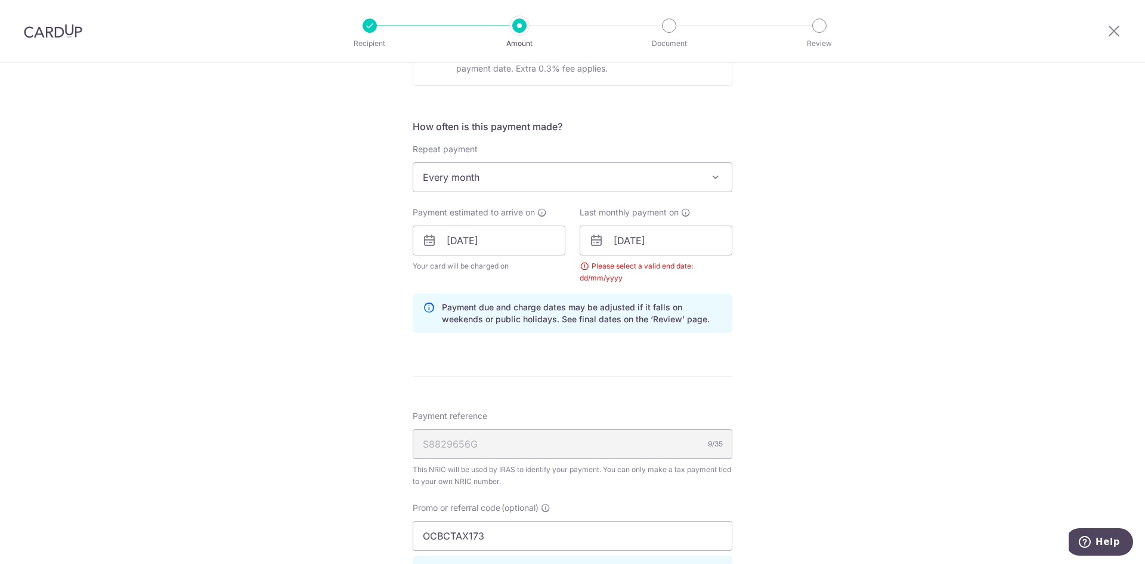
scroll to position [721, 0]
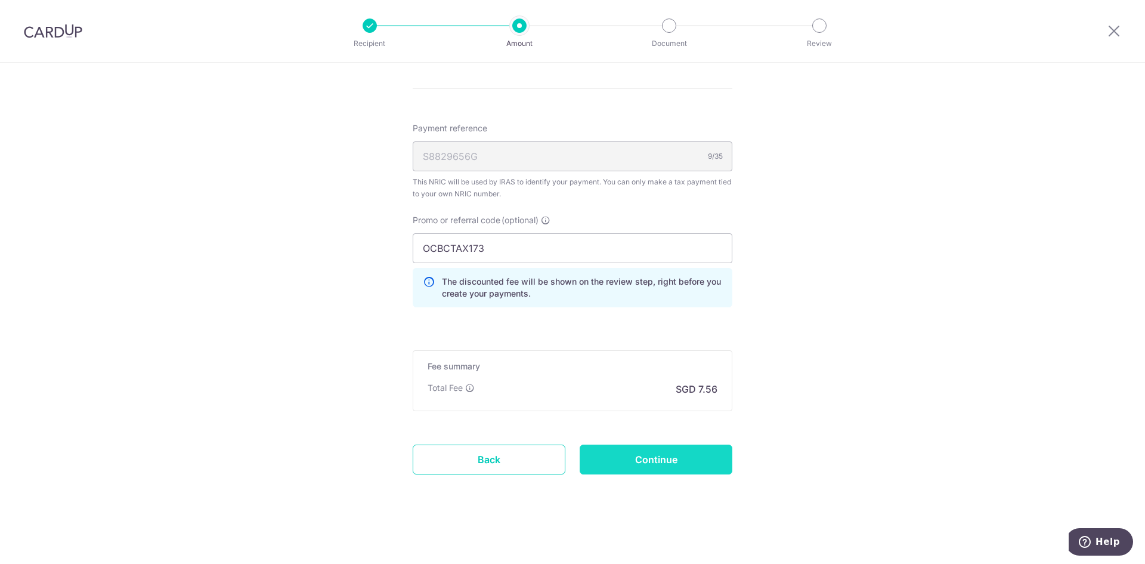
click at [628, 457] on input "Continue" at bounding box center [656, 459] width 153 height 30
type input "Update Schedule"
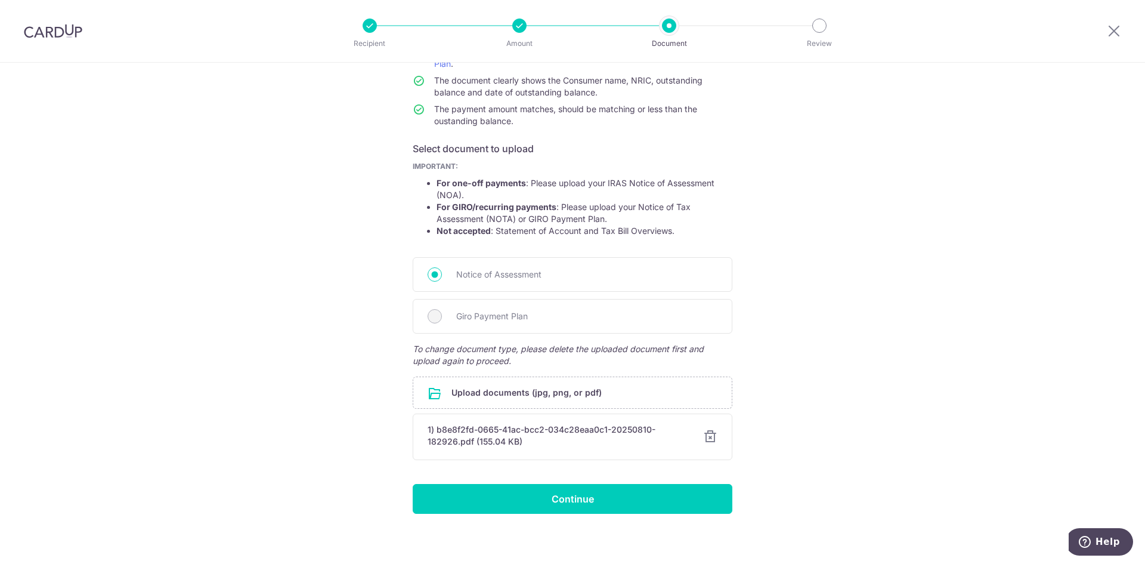
scroll to position [135, 0]
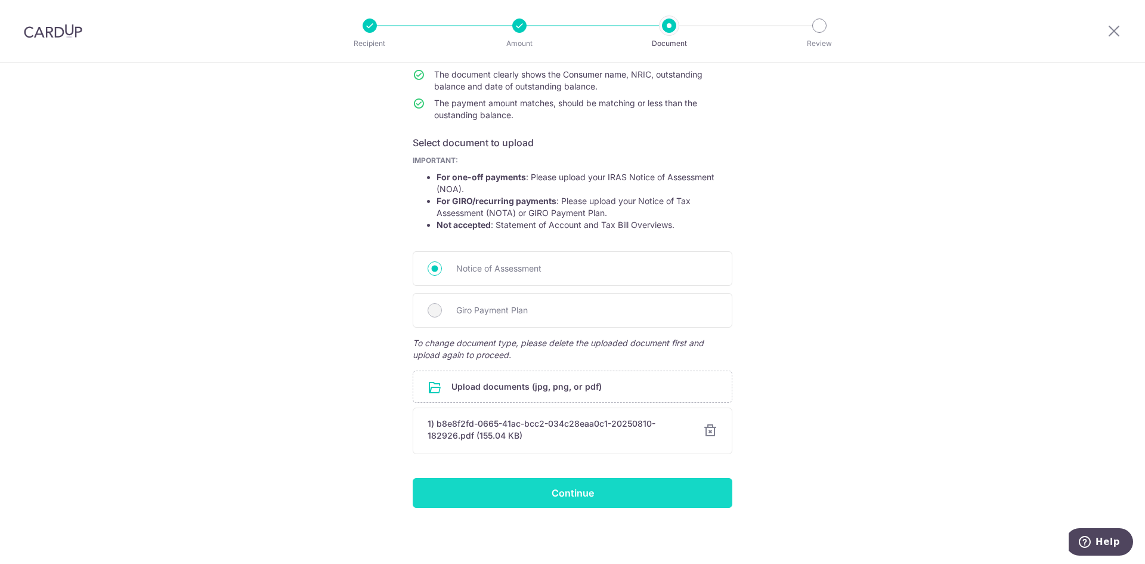
click at [500, 487] on input "Continue" at bounding box center [573, 493] width 320 height 30
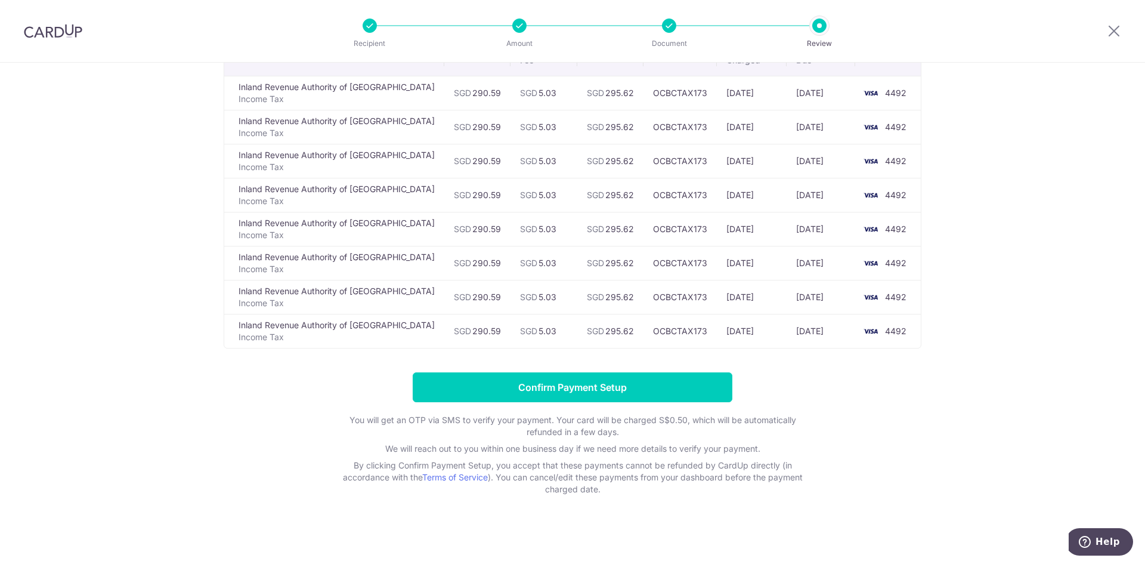
scroll to position [123, 0]
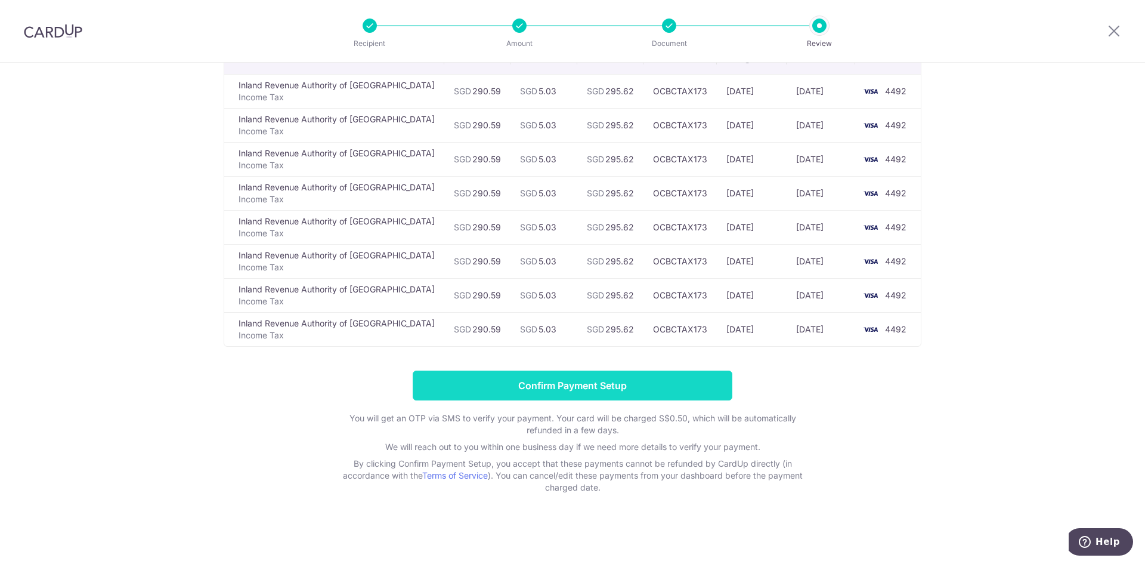
click at [624, 391] on input "Confirm Payment Setup" at bounding box center [573, 385] width 320 height 30
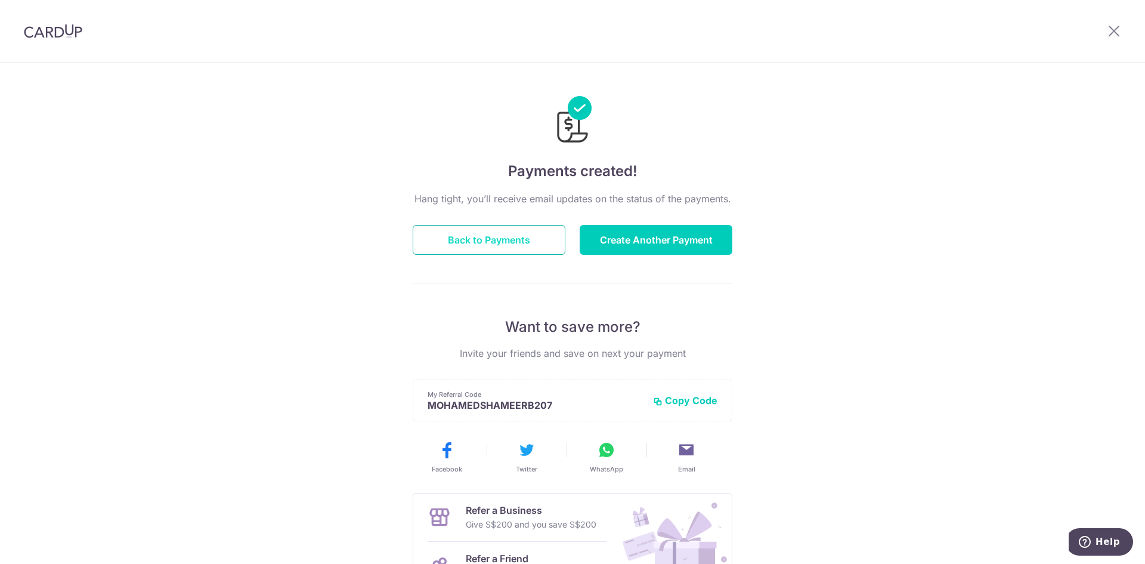
click at [511, 234] on button "Back to Payments" at bounding box center [489, 240] width 153 height 30
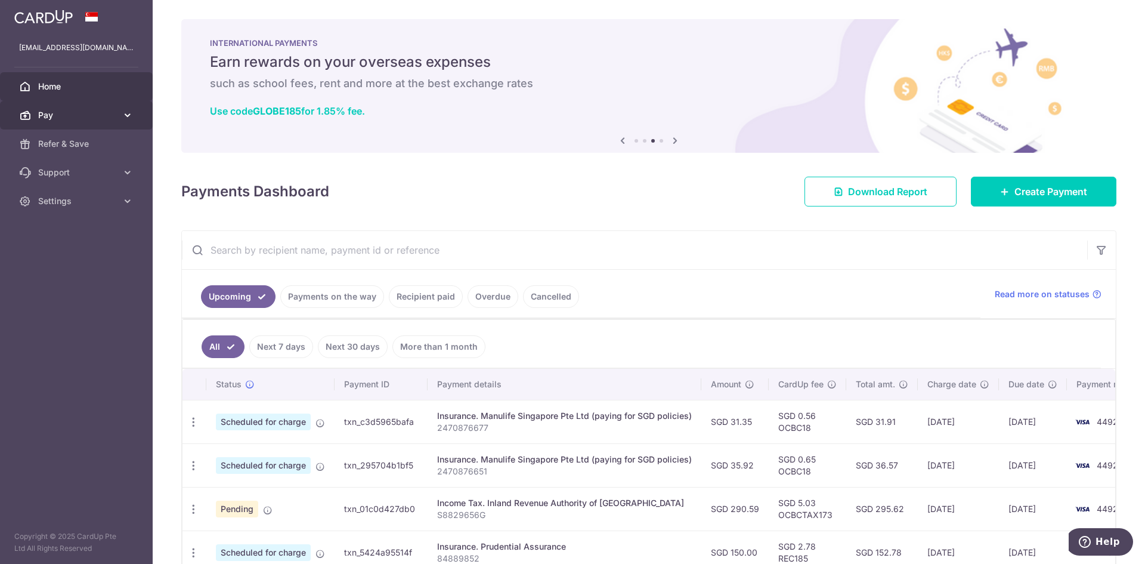
click at [67, 116] on span "Pay" at bounding box center [77, 115] width 79 height 12
click at [65, 82] on span "Home" at bounding box center [77, 87] width 79 height 12
